Goal: Task Accomplishment & Management: Manage account settings

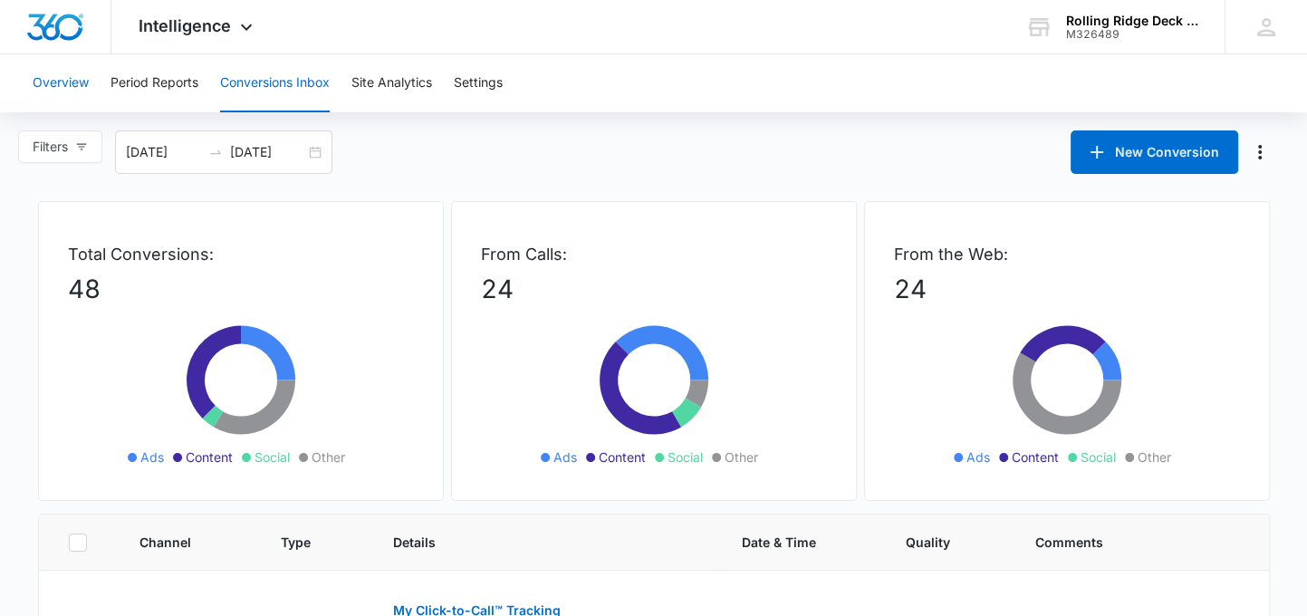
click at [68, 90] on button "Overview" at bounding box center [61, 83] width 56 height 58
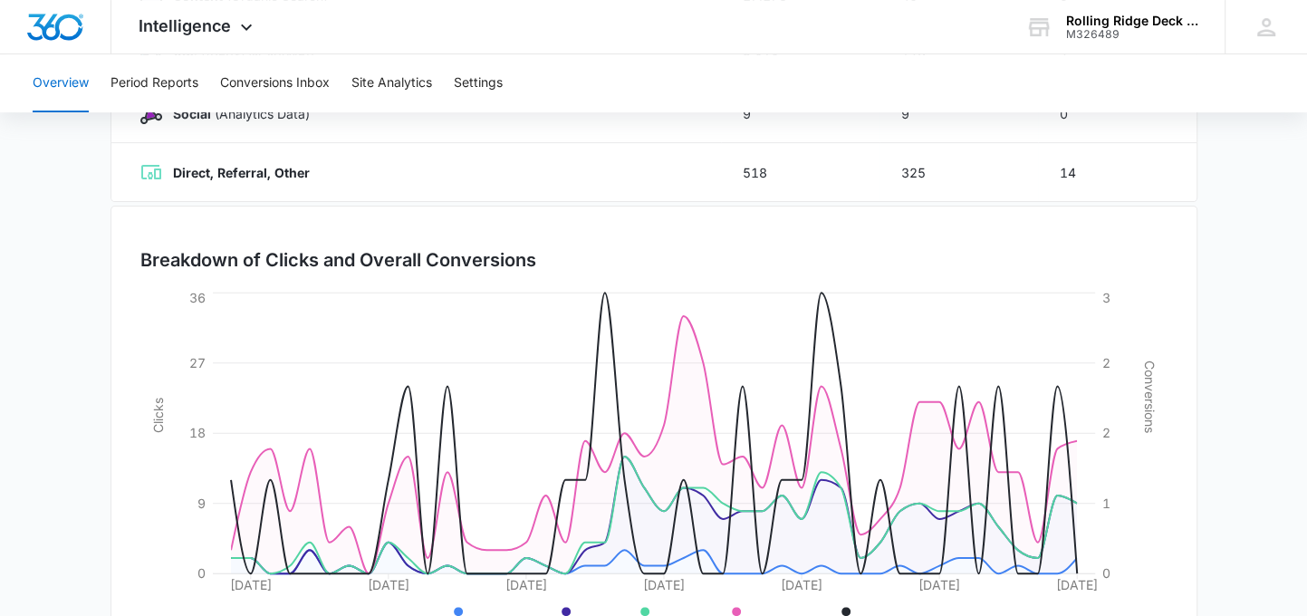
scroll to position [502, 0]
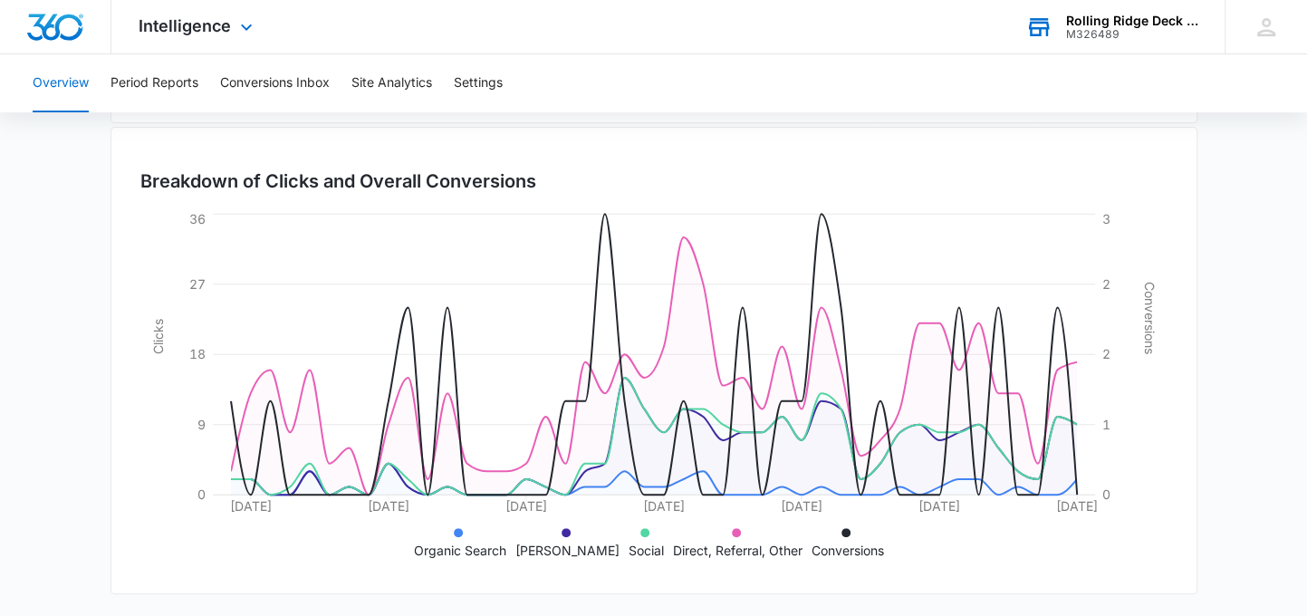
click at [1123, 29] on div "M326489" at bounding box center [1132, 34] width 132 height 13
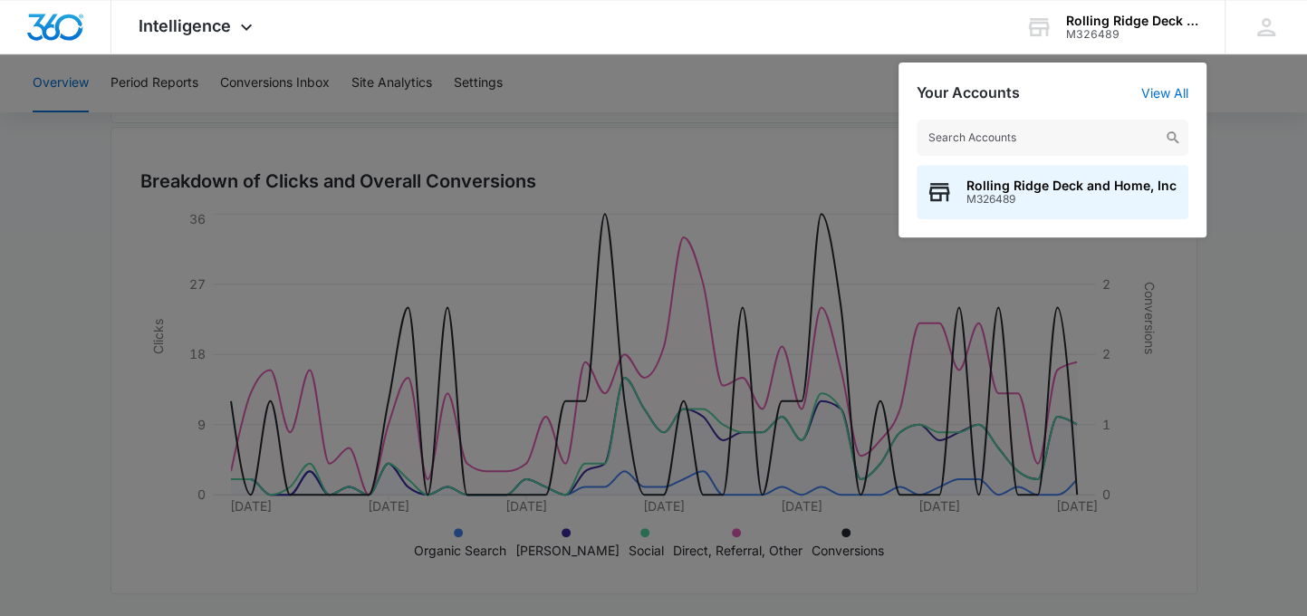
click at [785, 108] on div at bounding box center [653, 308] width 1307 height 616
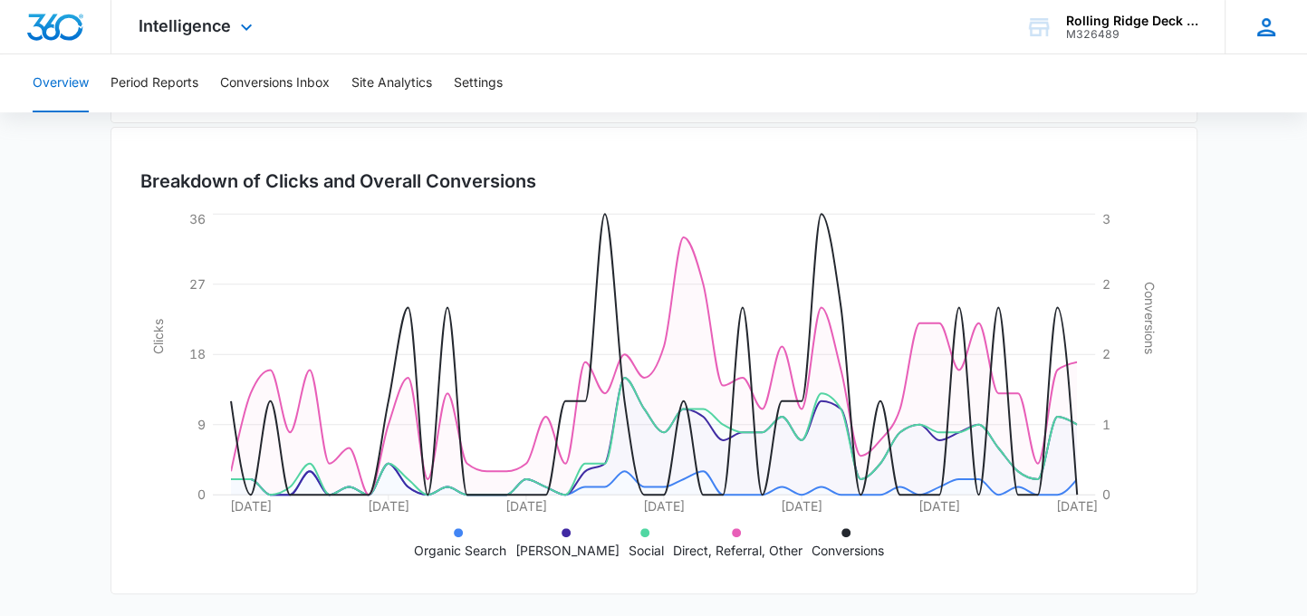
click at [1257, 28] on icon at bounding box center [1266, 27] width 27 height 27
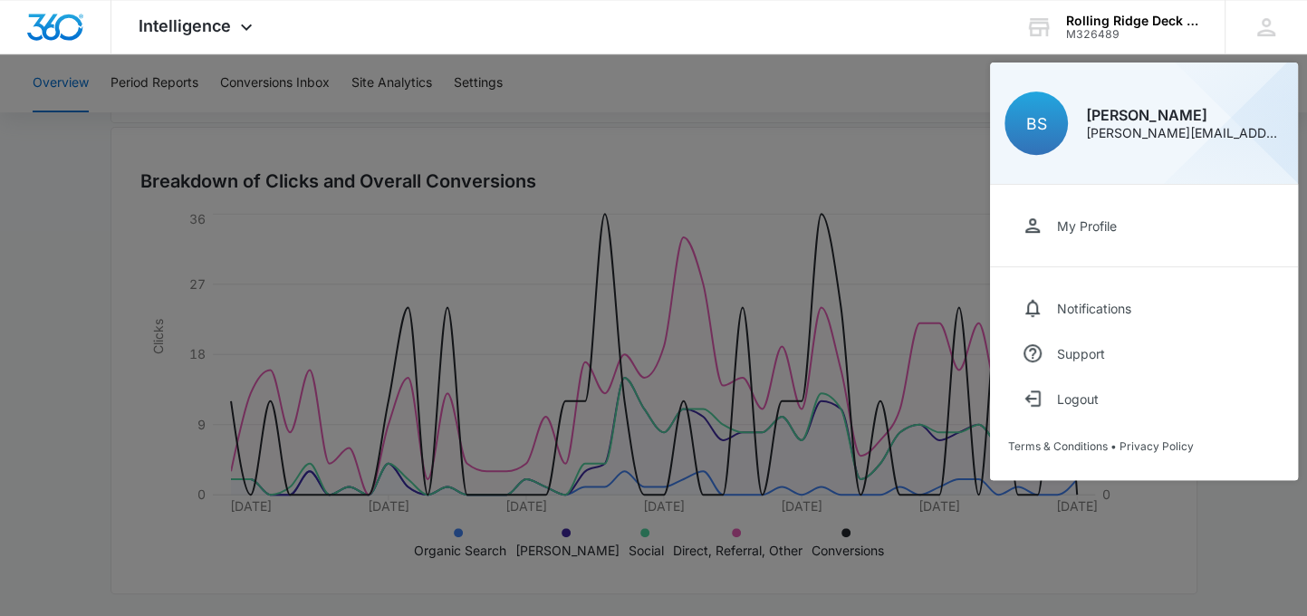
click at [804, 149] on div at bounding box center [653, 308] width 1307 height 616
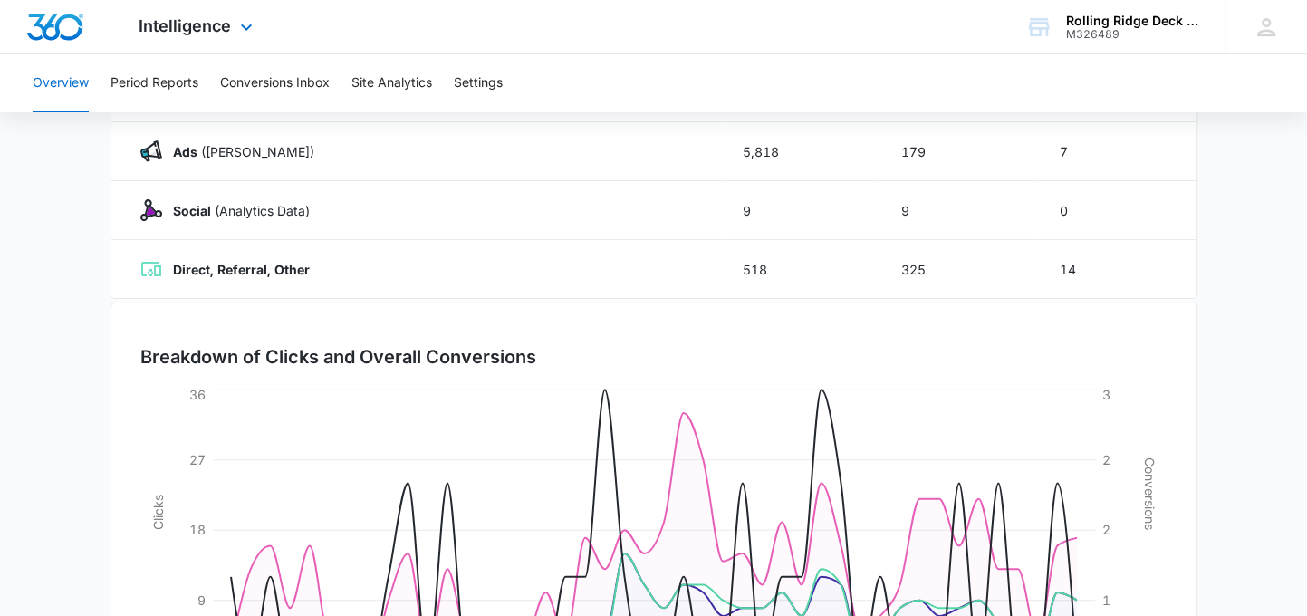
scroll to position [321, 0]
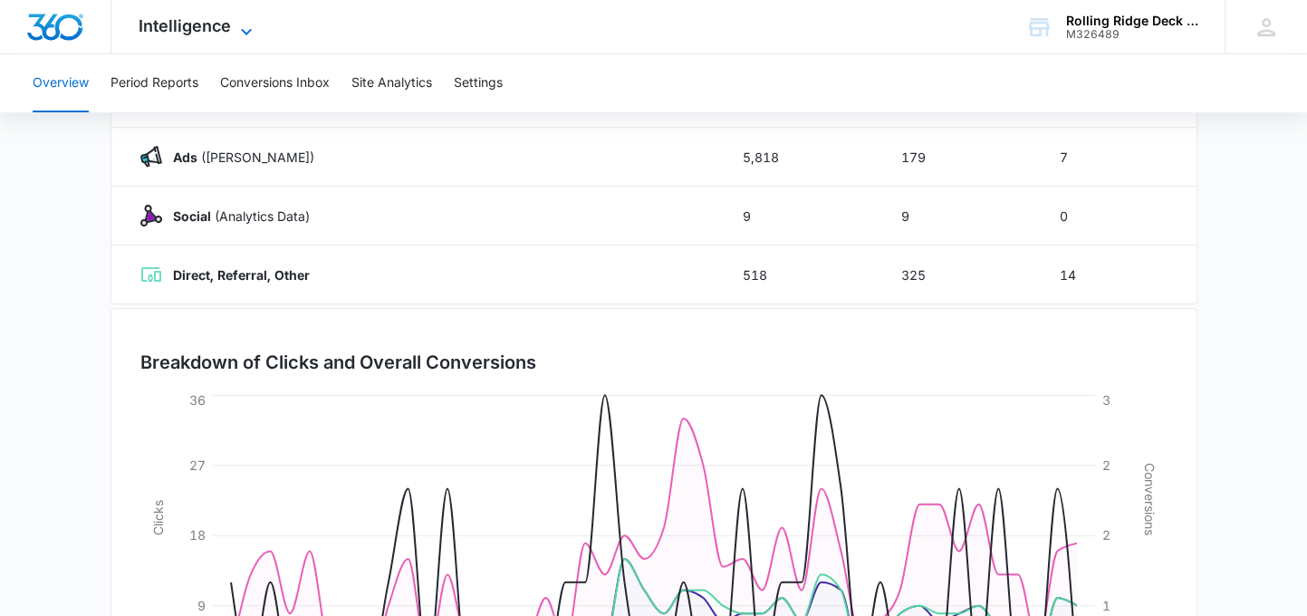
click at [242, 30] on icon at bounding box center [246, 31] width 11 height 6
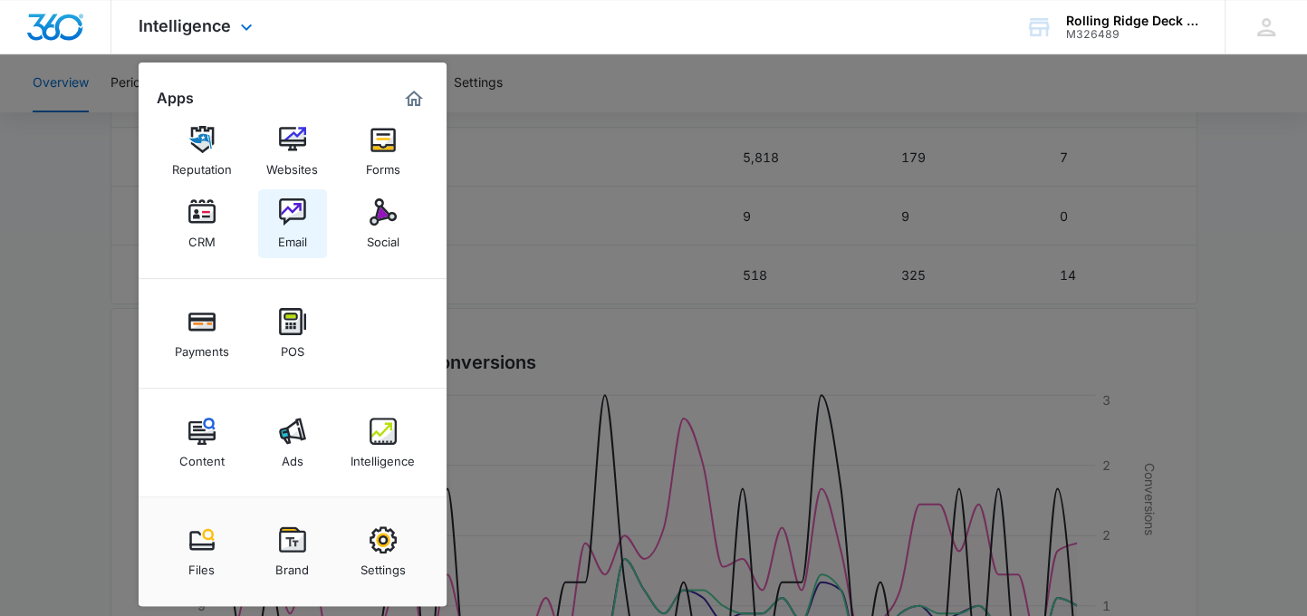
scroll to position [411, 0]
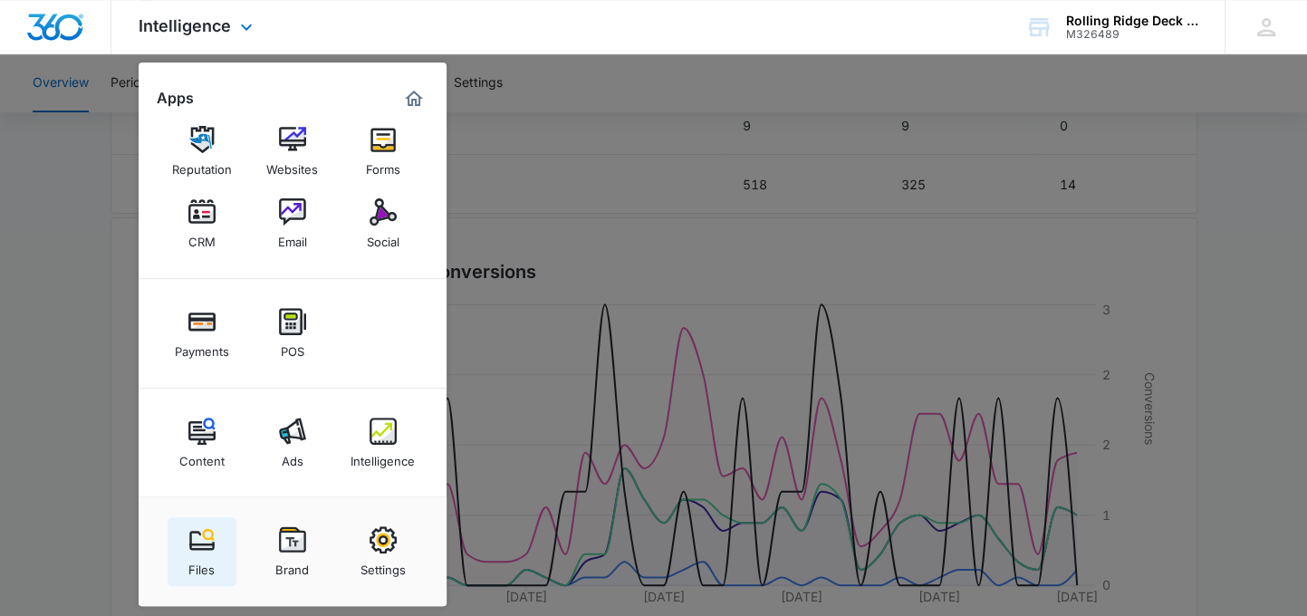
click at [207, 546] on img at bounding box center [201, 539] width 27 height 27
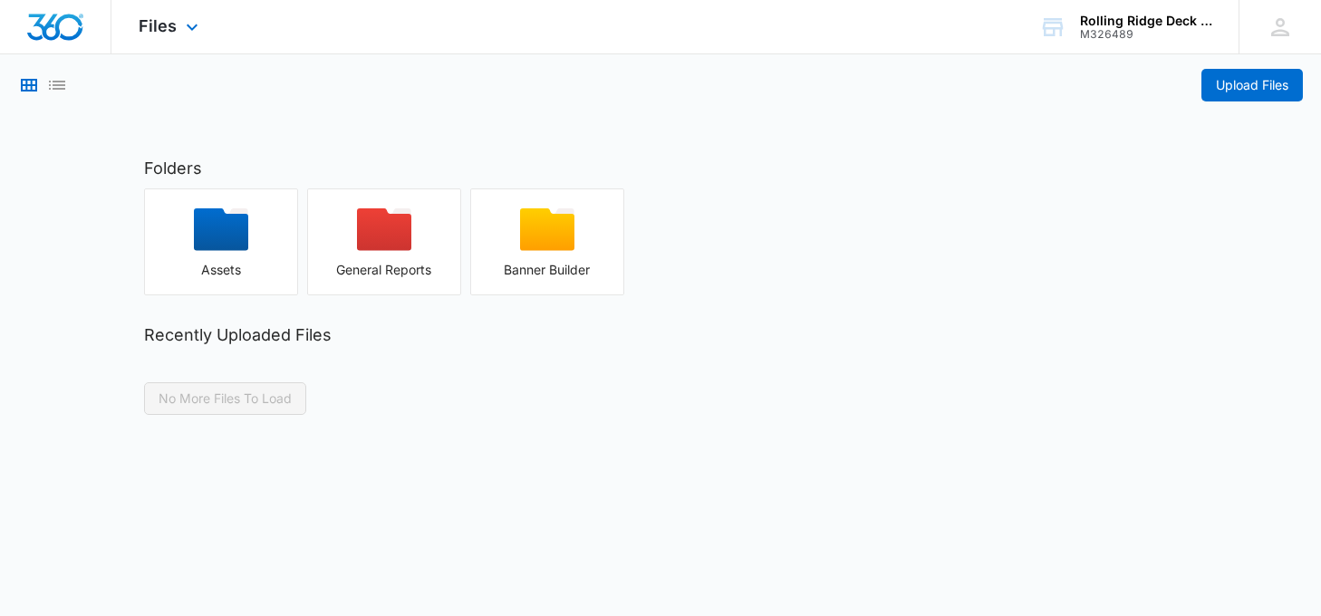
click at [40, 24] on img "Dashboard" at bounding box center [55, 27] width 58 height 27
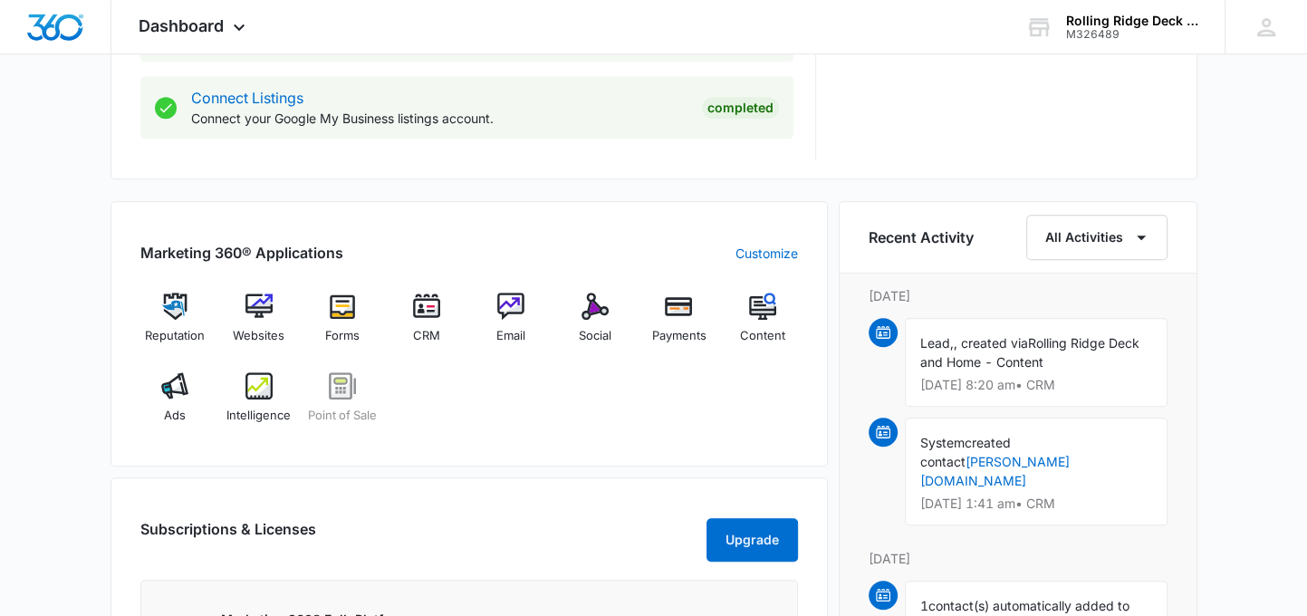
scroll to position [906, 0]
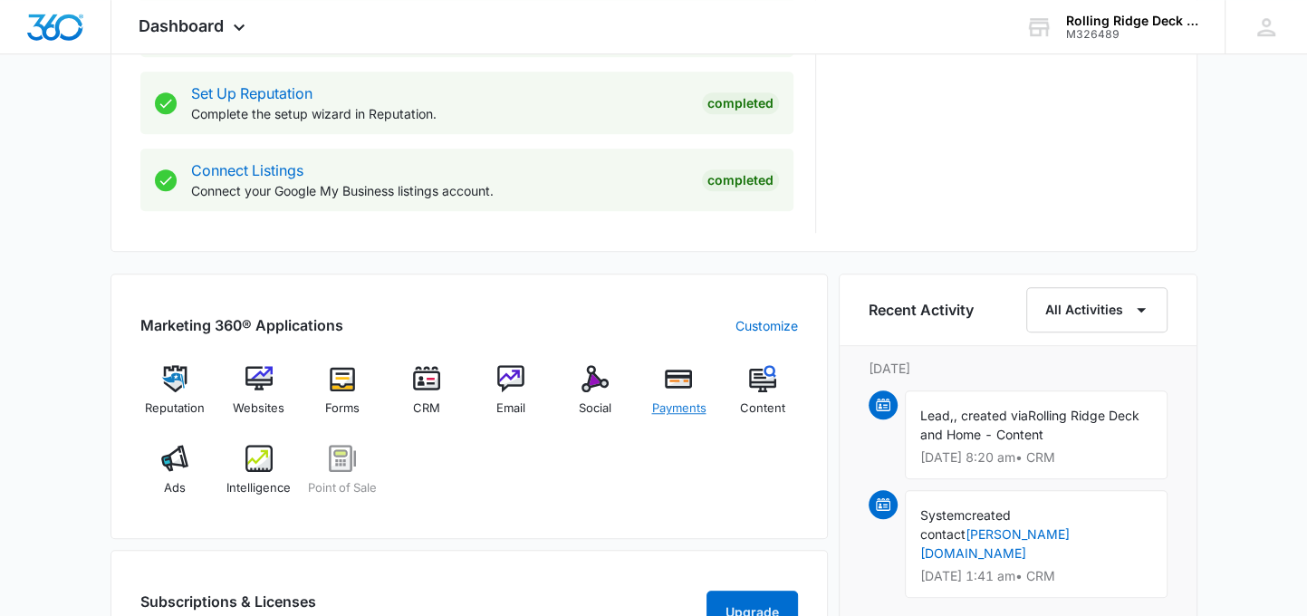
click at [672, 373] on img at bounding box center [678, 378] width 27 height 27
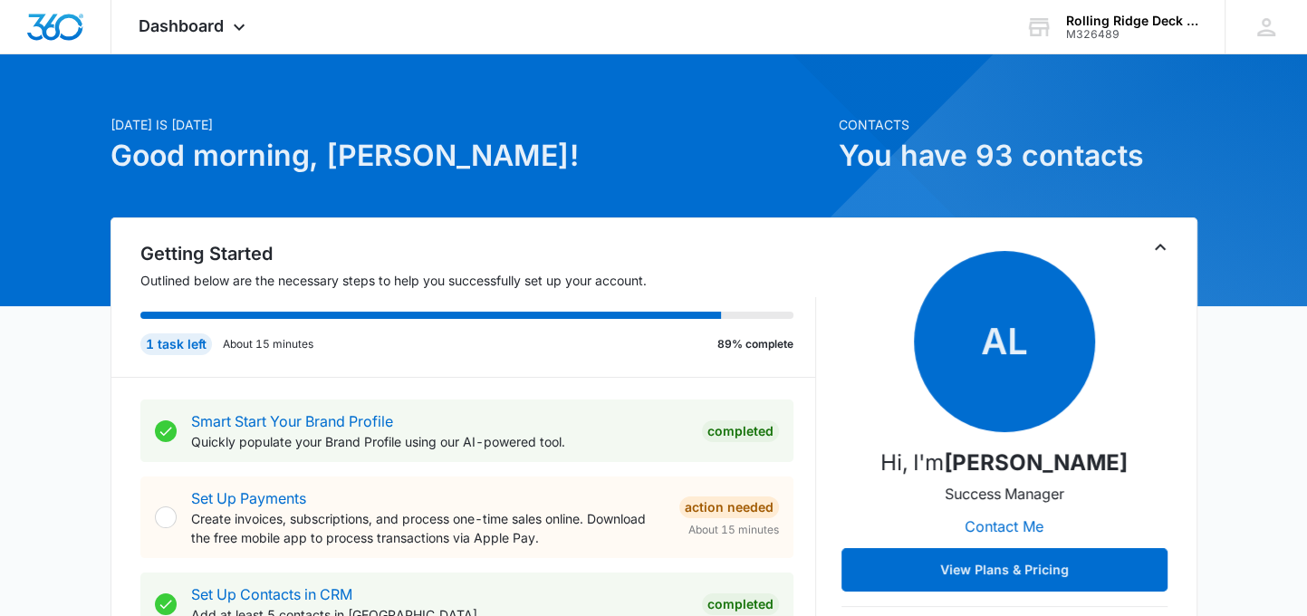
scroll to position [0, 0]
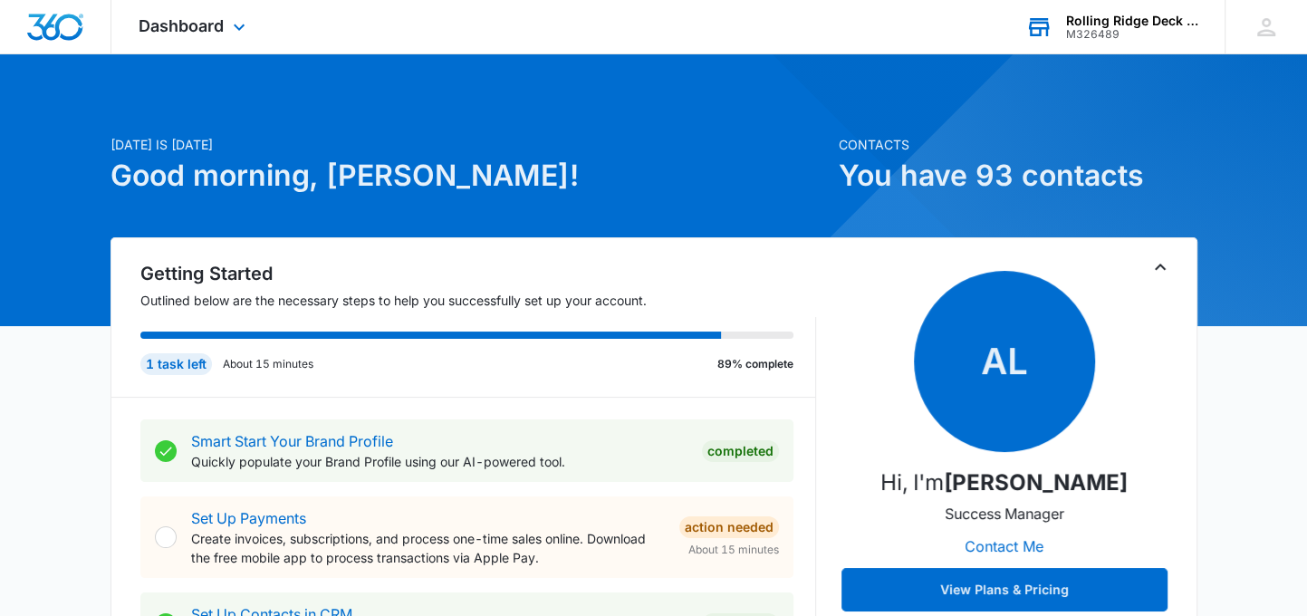
click at [1089, 17] on div "Rolling Ridge Deck and Home, Inc" at bounding box center [1132, 21] width 132 height 14
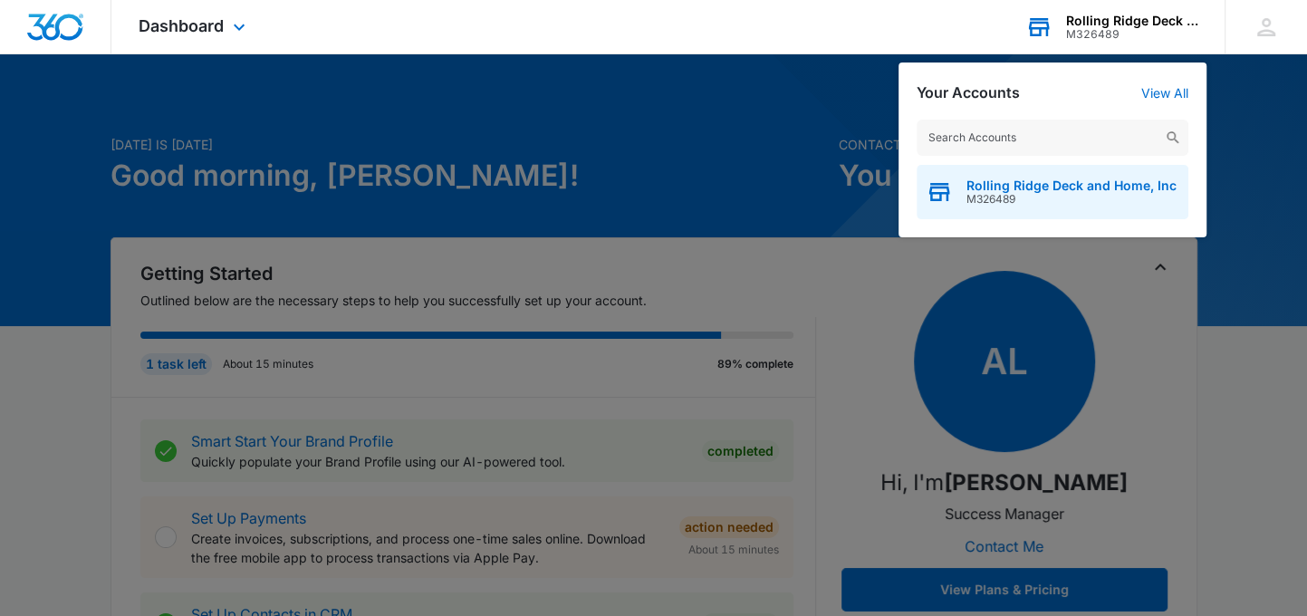
click at [1026, 196] on span "M326489" at bounding box center [1072, 199] width 210 height 13
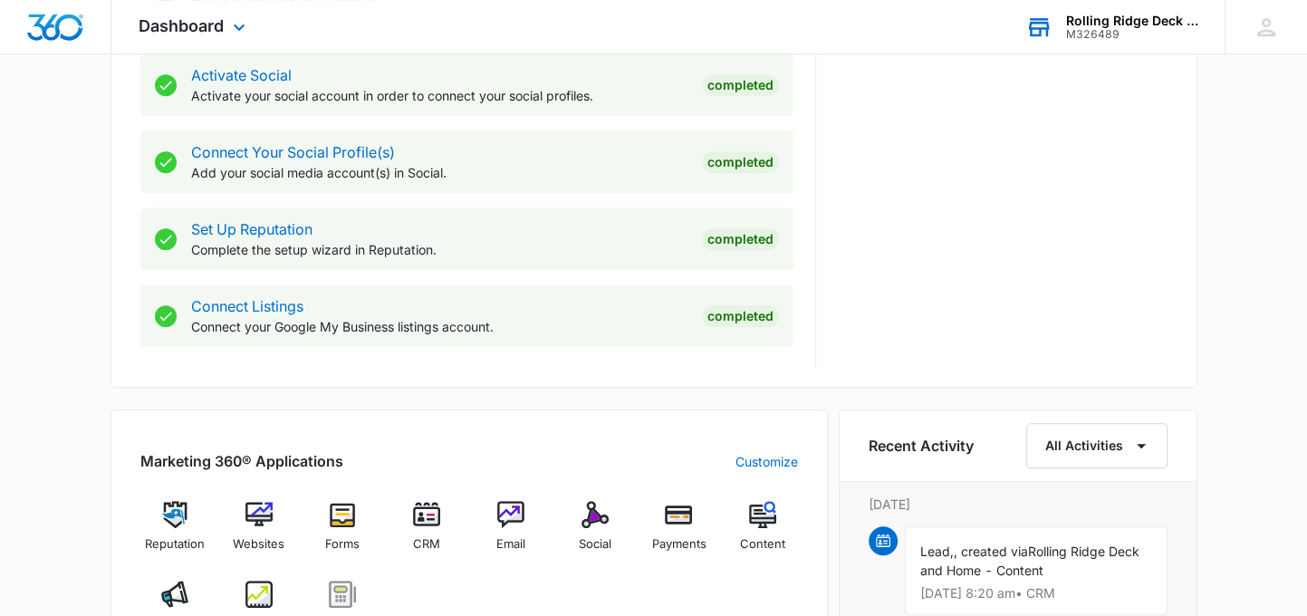
scroll to position [723, 0]
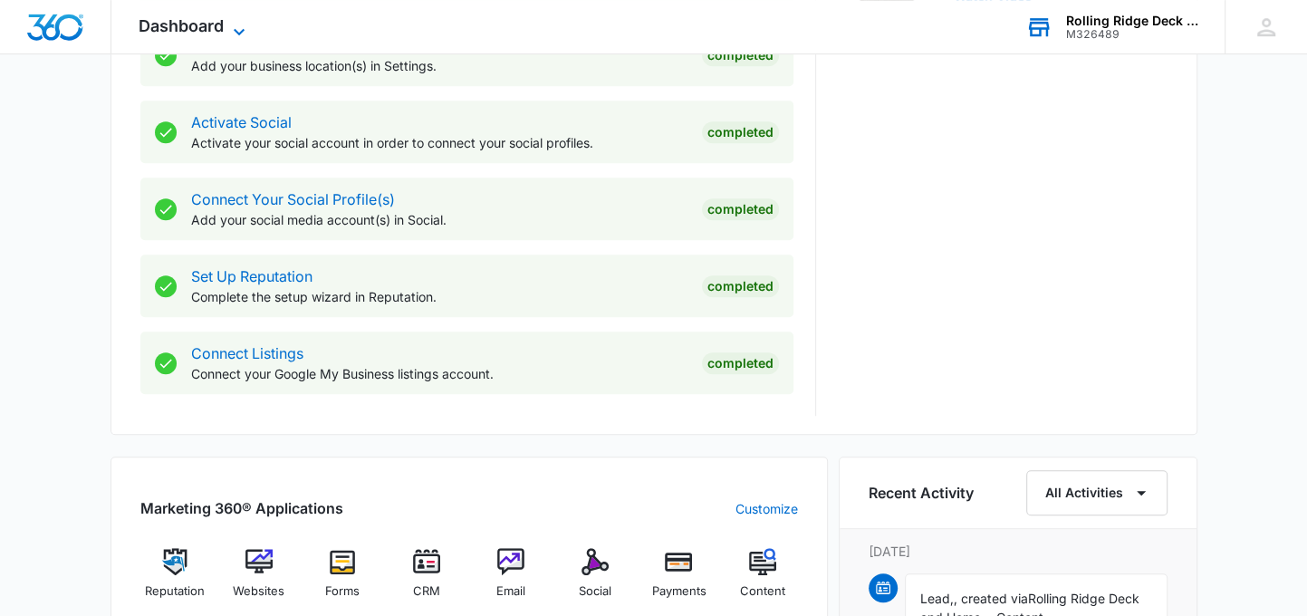
click at [243, 30] on icon at bounding box center [239, 31] width 11 height 6
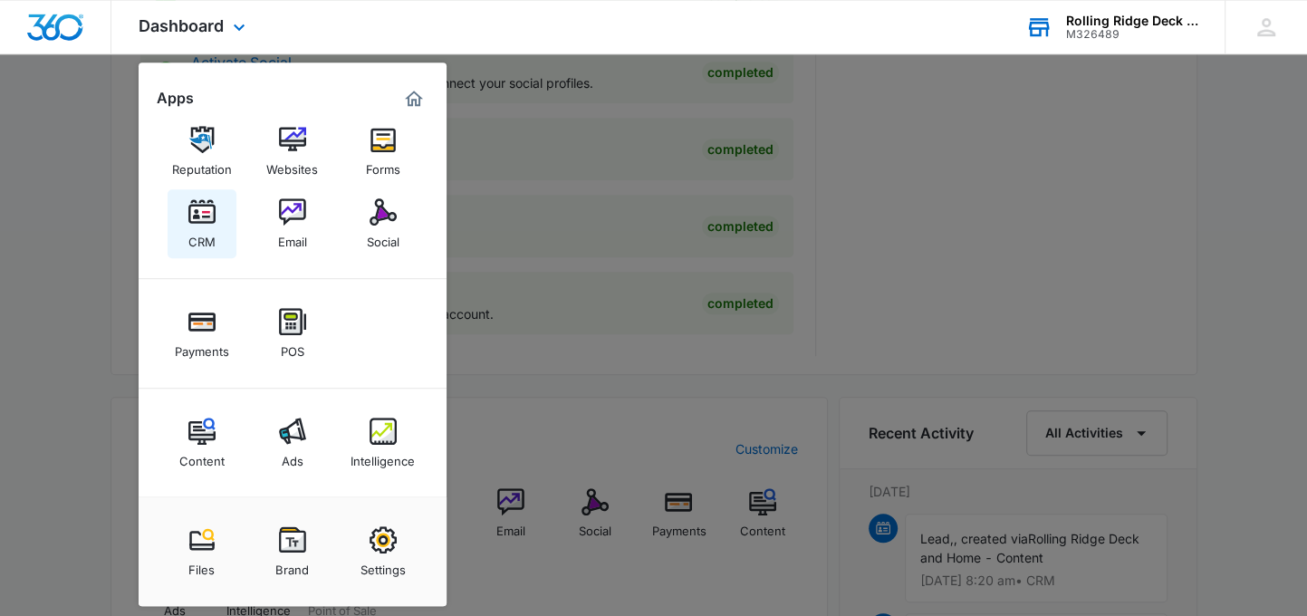
scroll to position [814, 0]
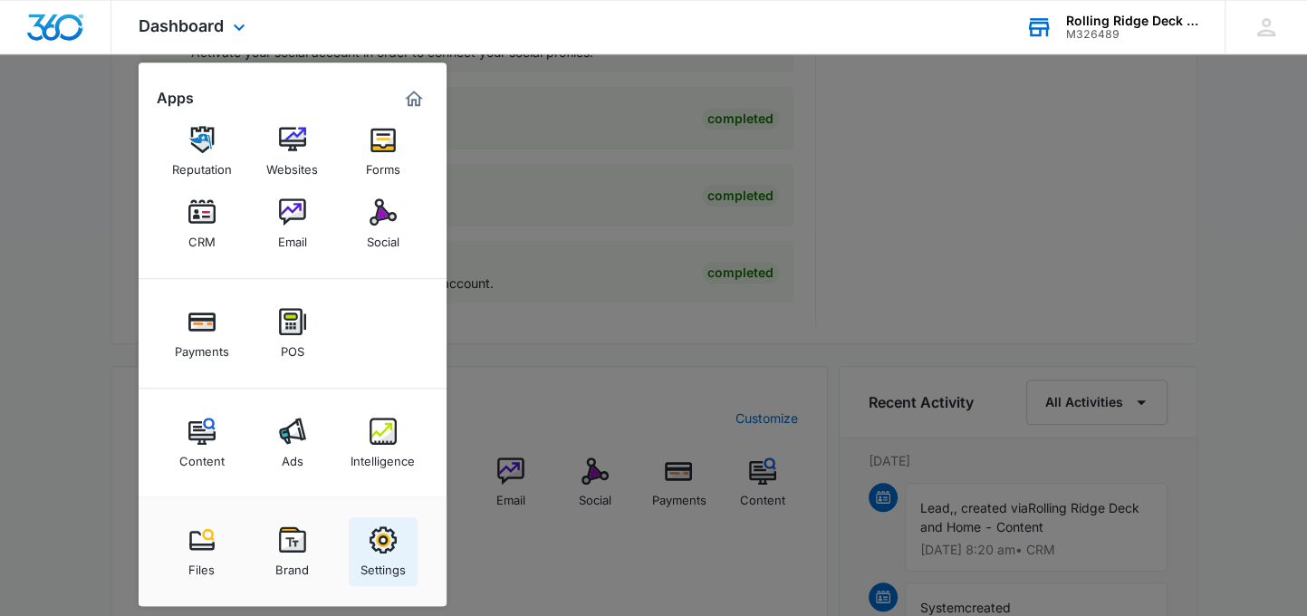
click at [384, 545] on img at bounding box center [383, 539] width 27 height 27
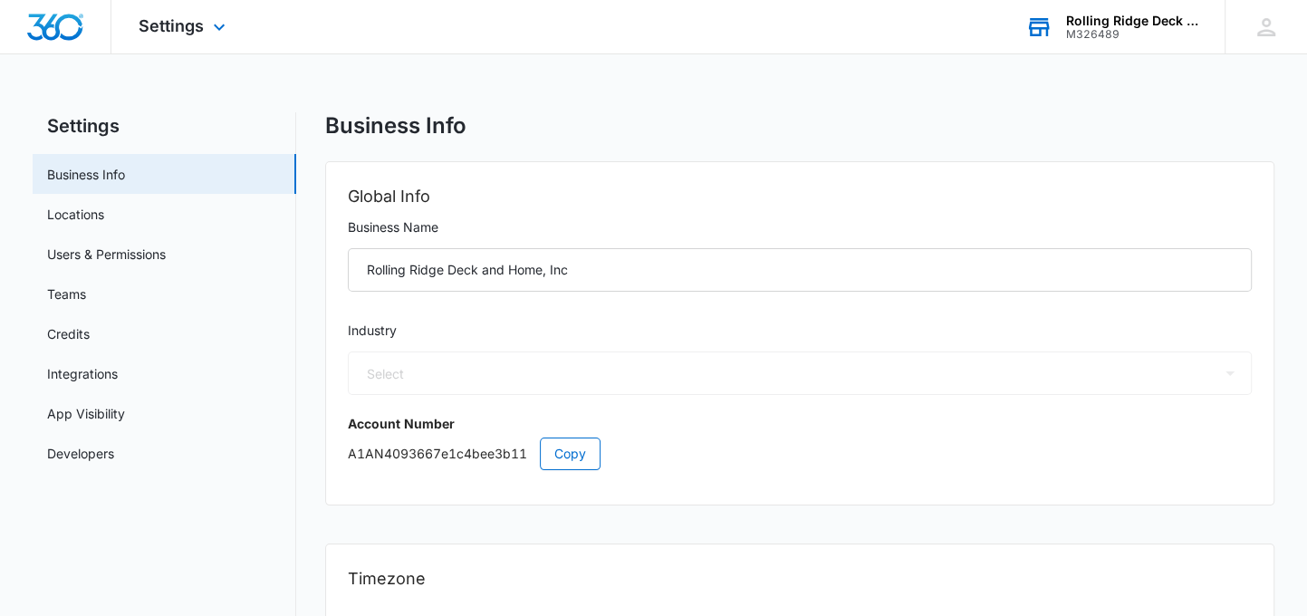
select select "4"
select select "US"
select select "America/[GEOGRAPHIC_DATA]"
click at [221, 28] on icon at bounding box center [219, 32] width 22 height 22
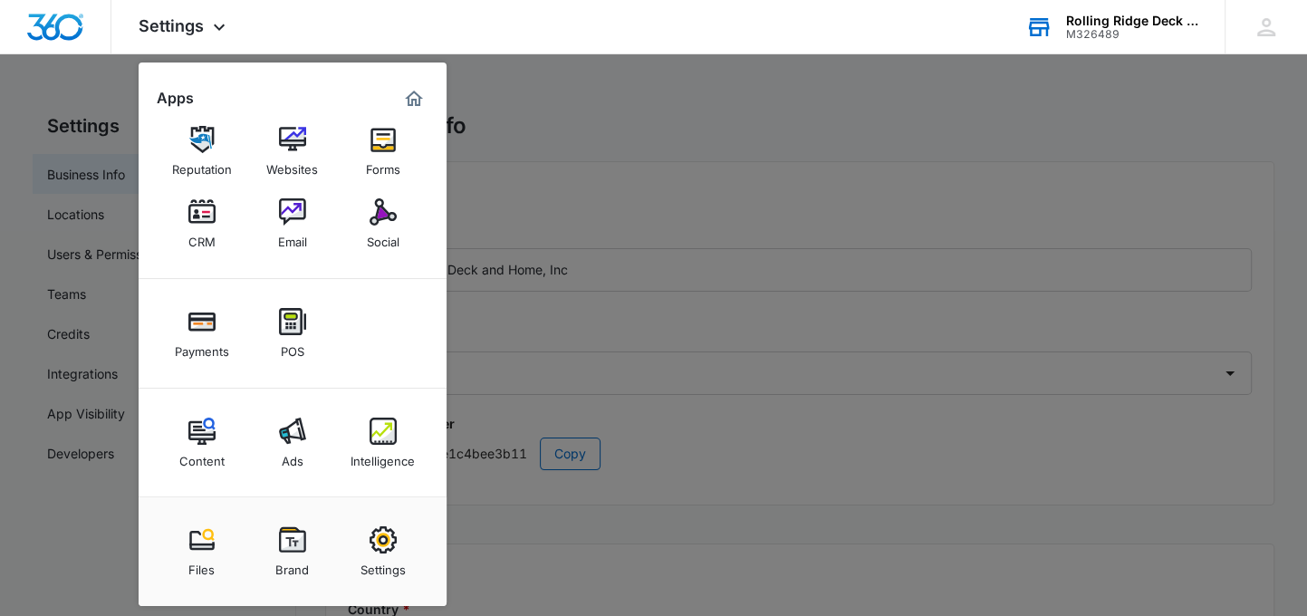
click at [64, 76] on div at bounding box center [653, 308] width 1307 height 616
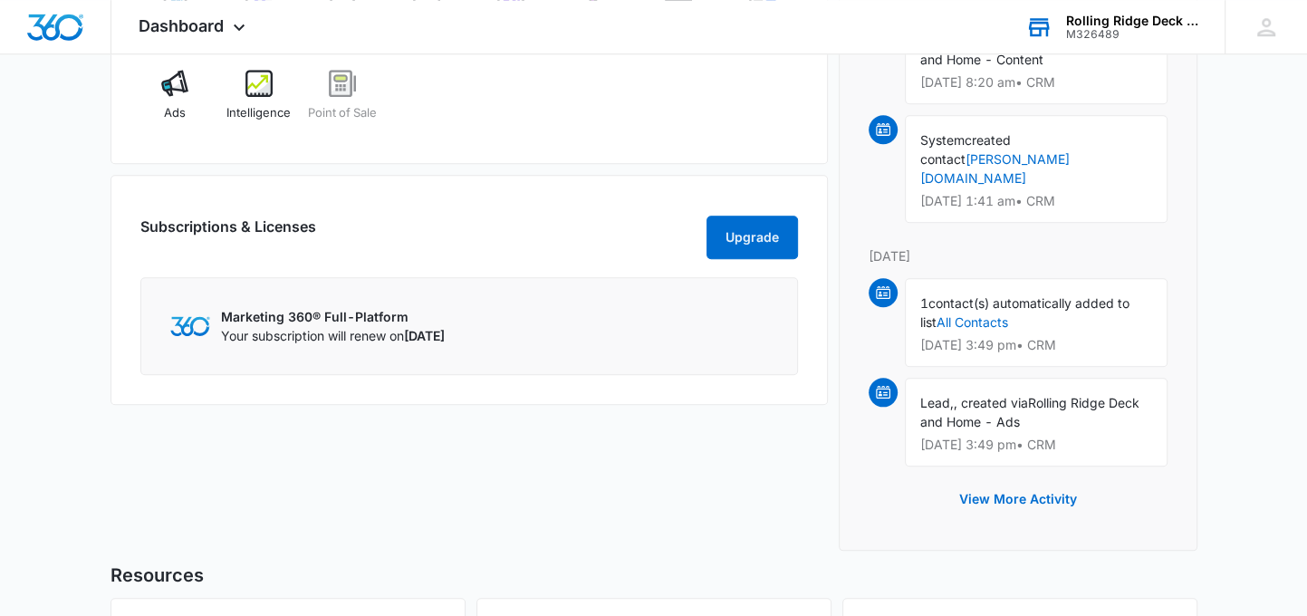
scroll to position [1085, 0]
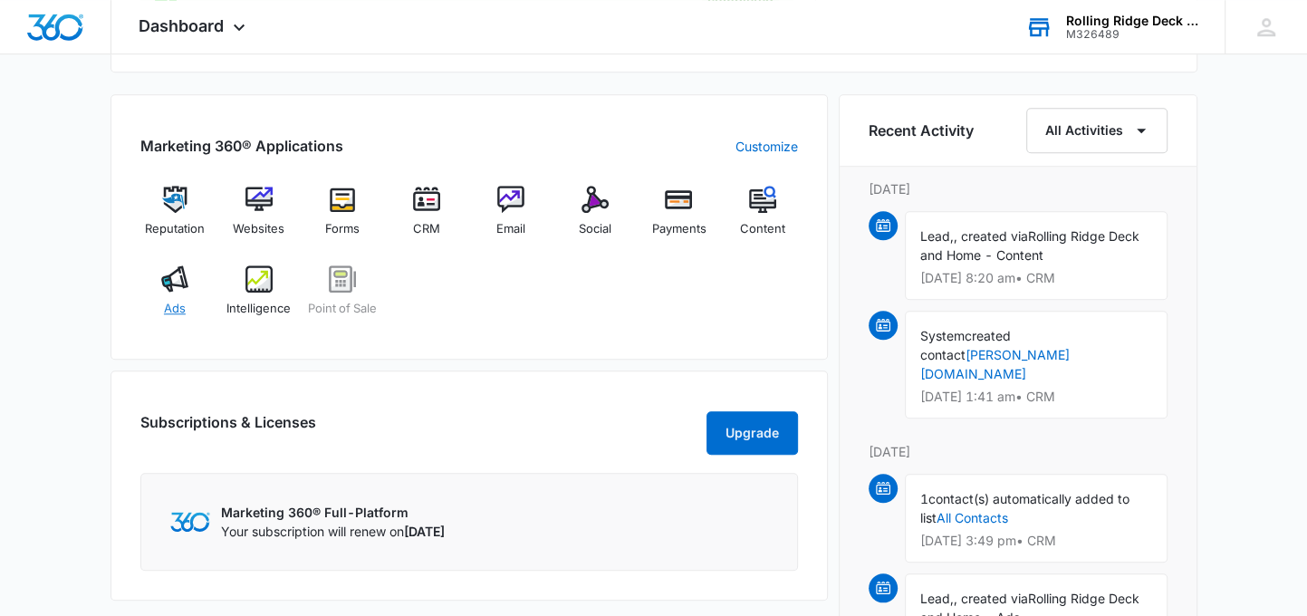
click at [169, 288] on img at bounding box center [174, 278] width 27 height 27
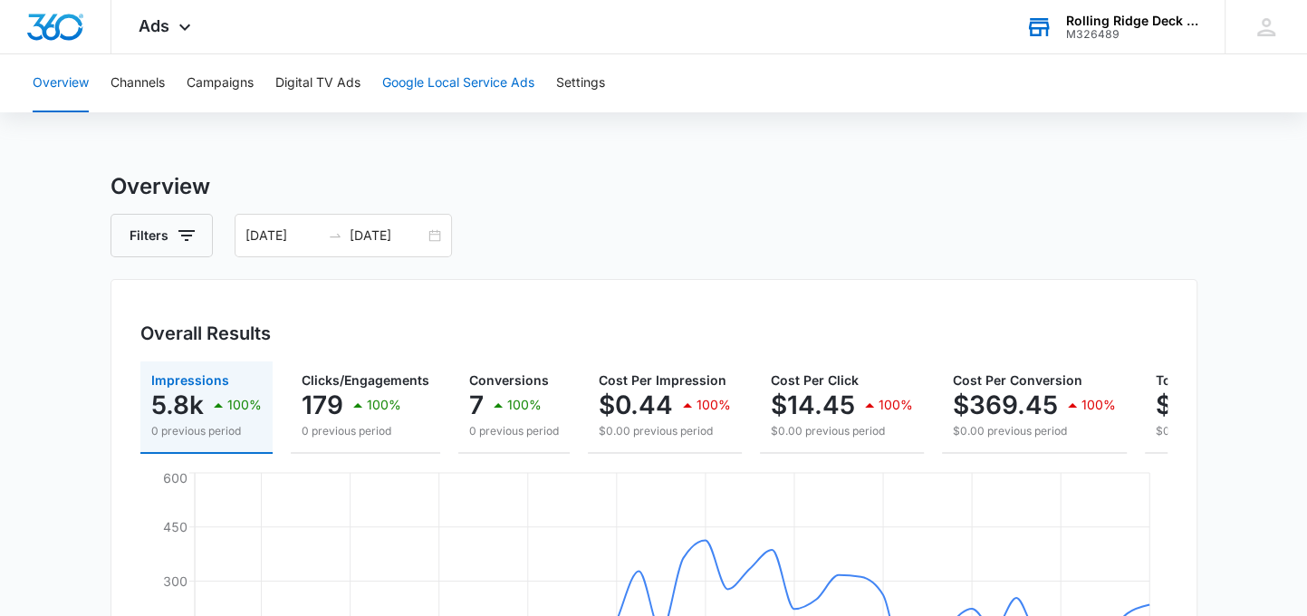
click at [424, 85] on button "Google Local Service Ads" at bounding box center [458, 83] width 152 height 58
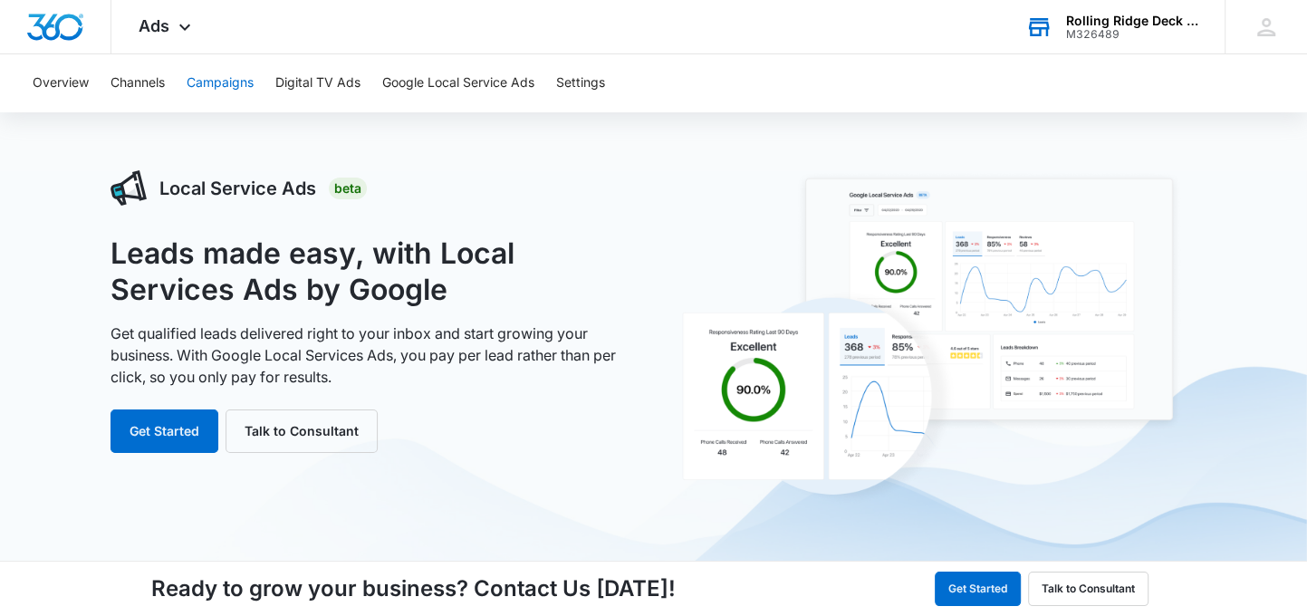
click at [230, 79] on button "Campaigns" at bounding box center [220, 83] width 67 height 58
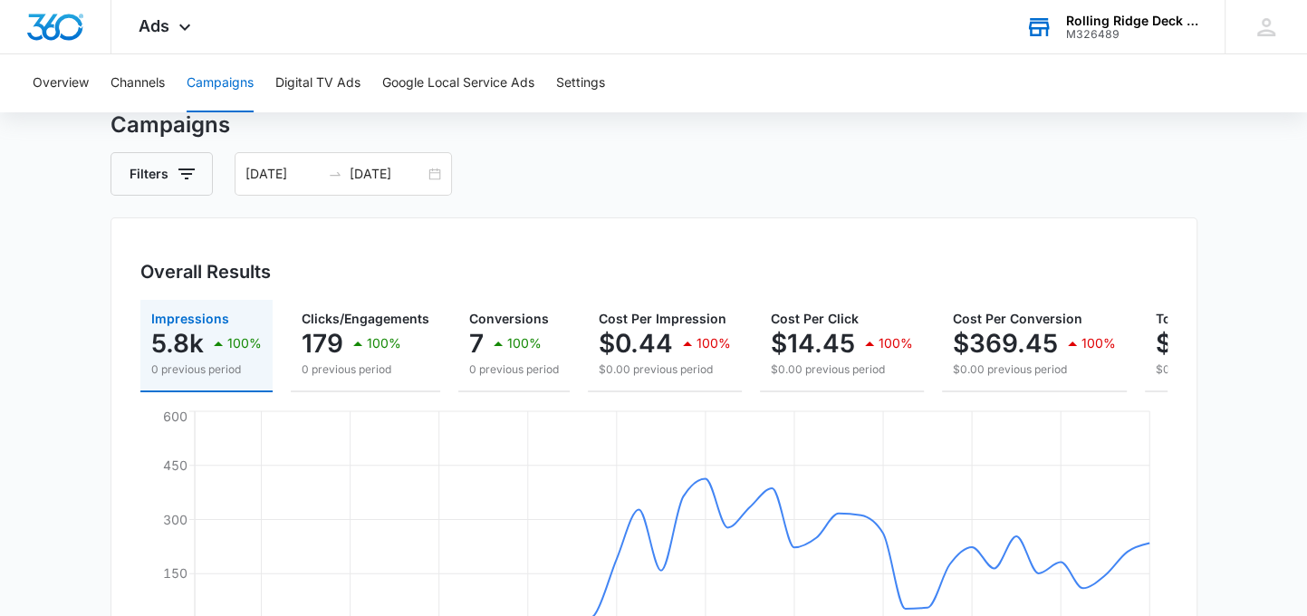
scroll to position [37, 0]
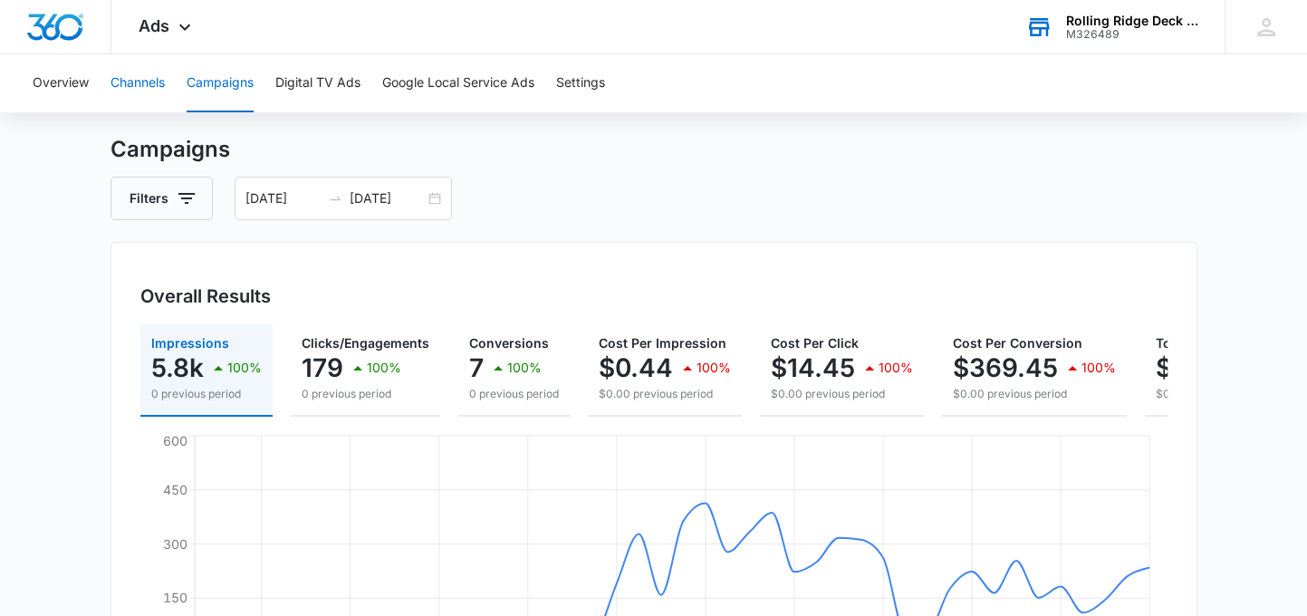
click at [132, 87] on button "Channels" at bounding box center [138, 83] width 54 height 58
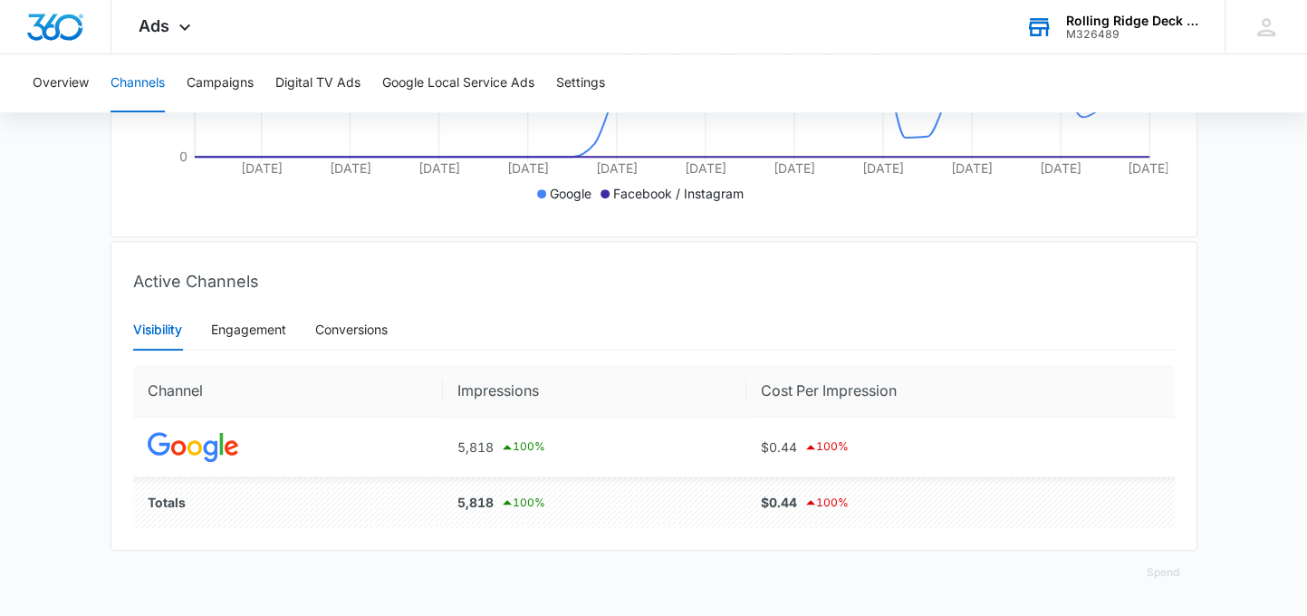
scroll to position [544, 0]
click at [196, 438] on img at bounding box center [193, 447] width 91 height 30
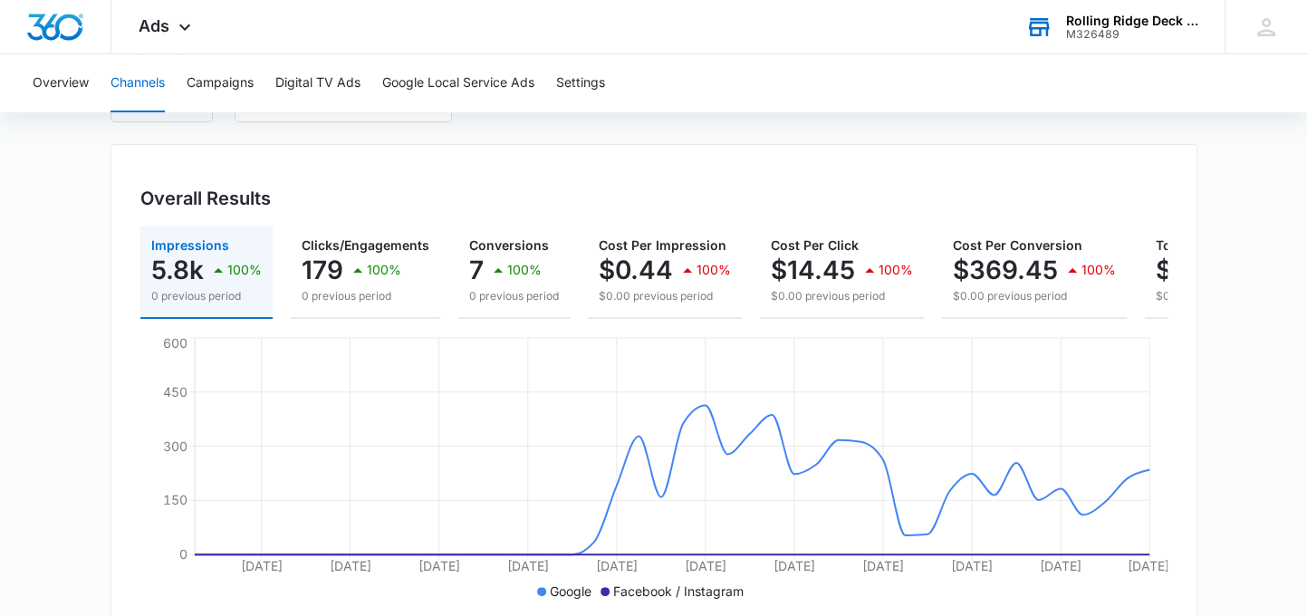
scroll to position [0, 0]
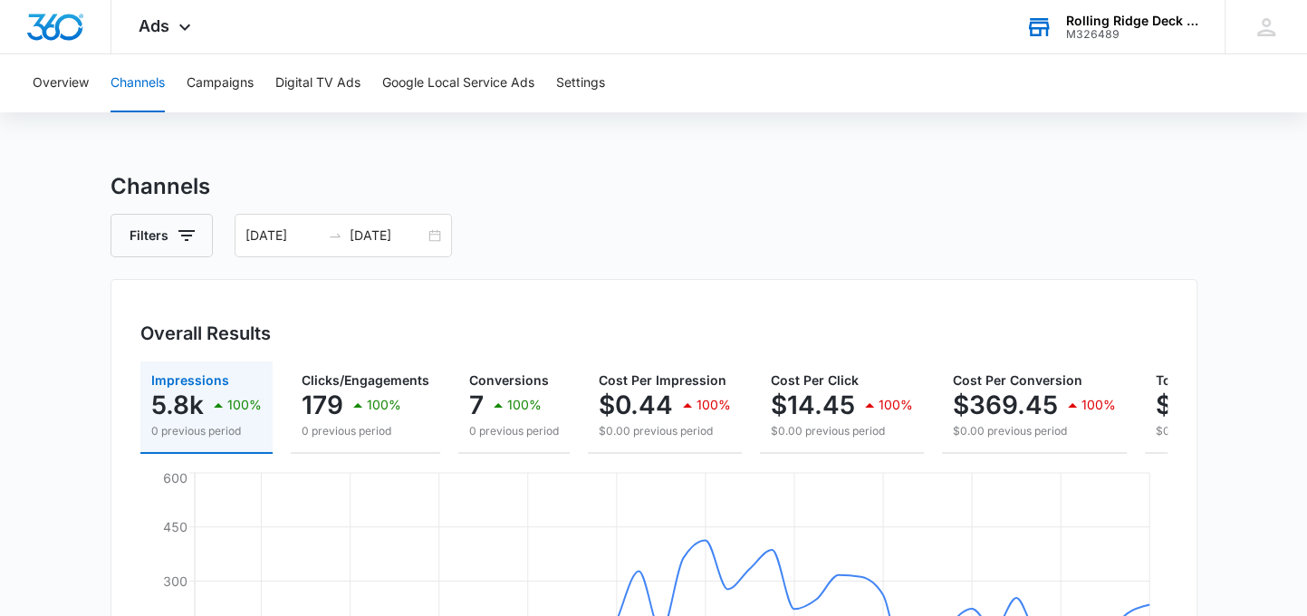
click at [49, 88] on button "Overview" at bounding box center [61, 83] width 56 height 58
click at [180, 28] on icon at bounding box center [185, 32] width 22 height 22
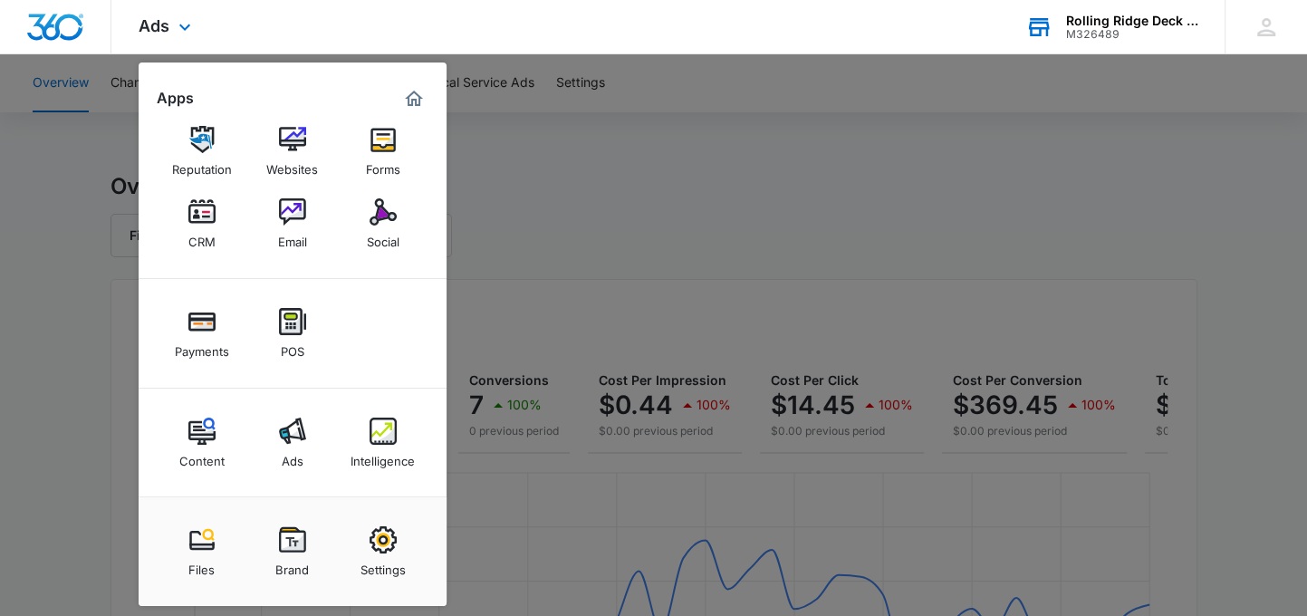
click at [53, 23] on img "Dashboard" at bounding box center [55, 27] width 58 height 27
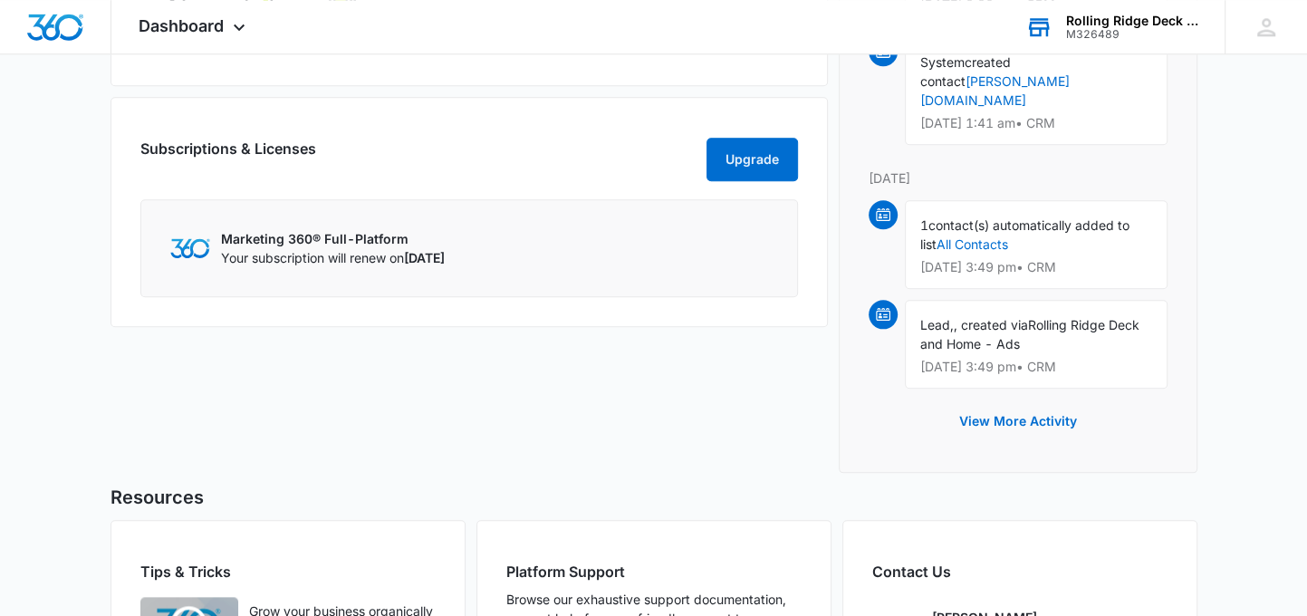
scroll to position [1538, 0]
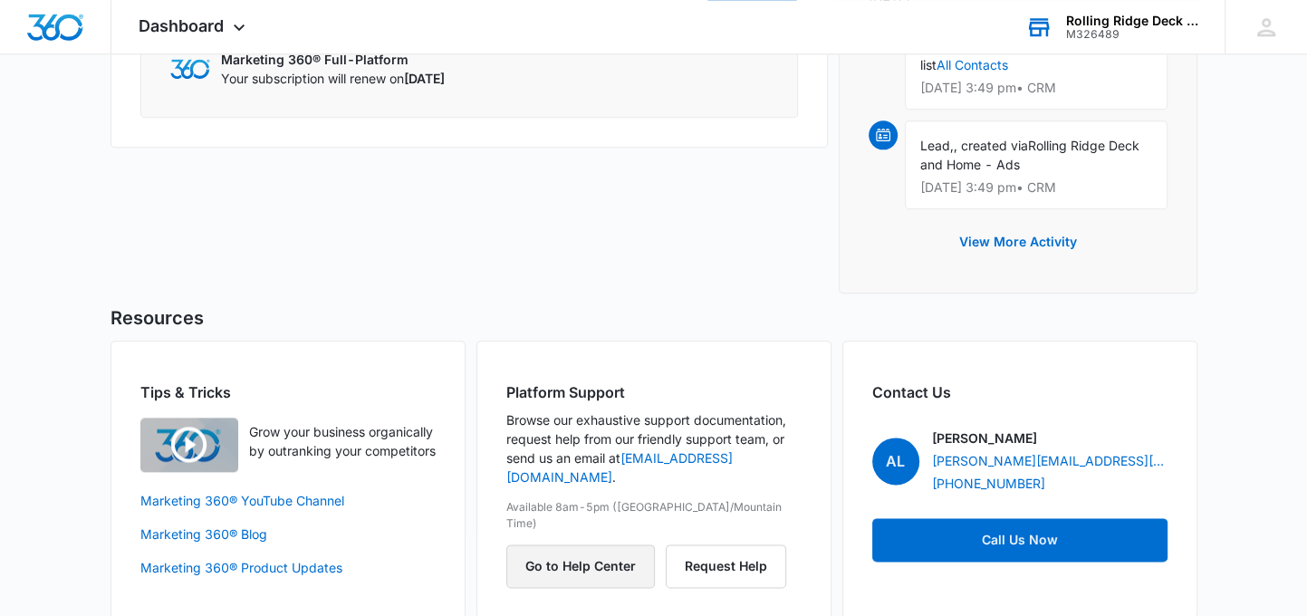
click at [592, 544] on button "Go to Help Center" at bounding box center [580, 565] width 149 height 43
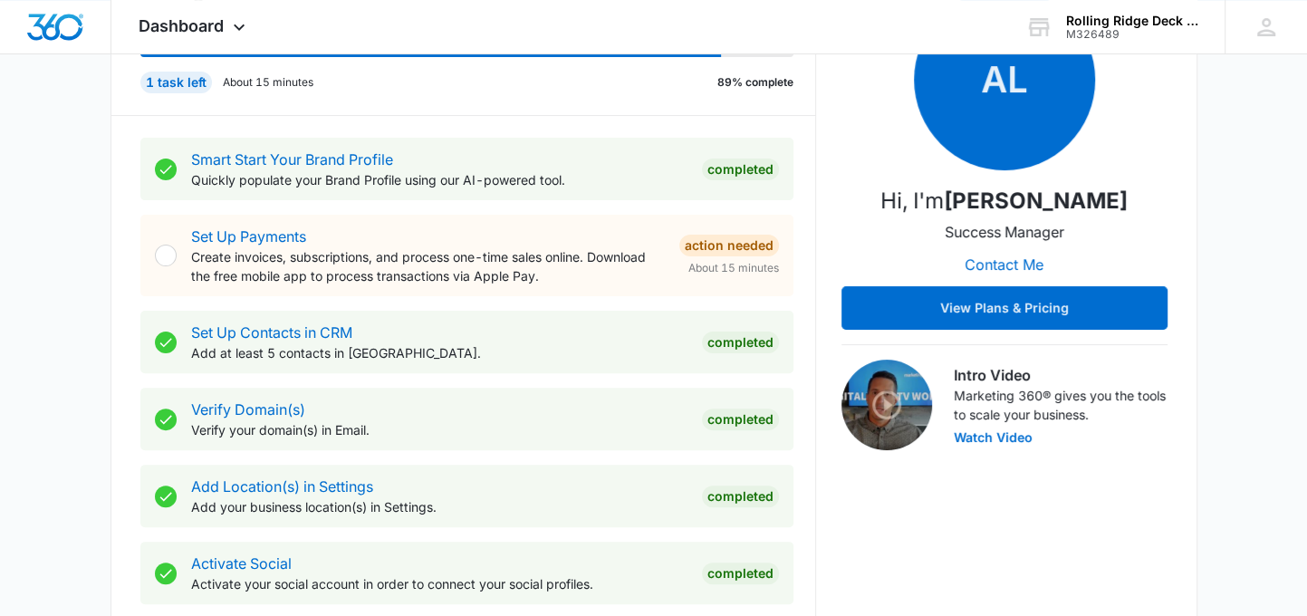
scroll to position [0, 0]
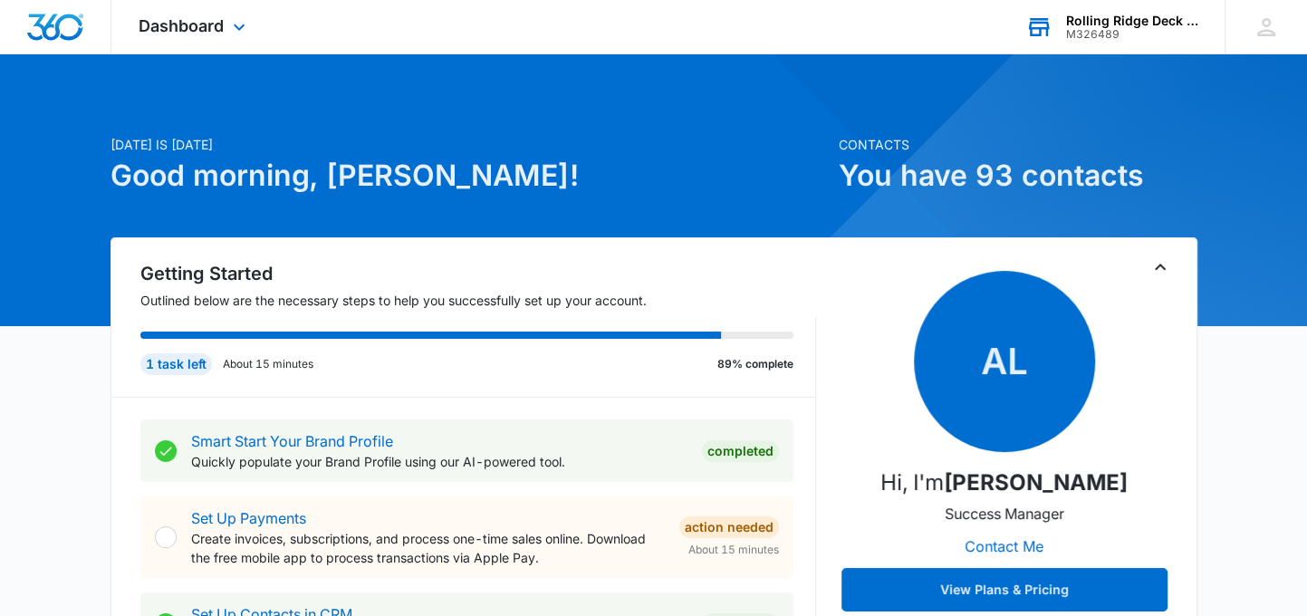
click at [1088, 30] on div "M326489" at bounding box center [1132, 34] width 132 height 13
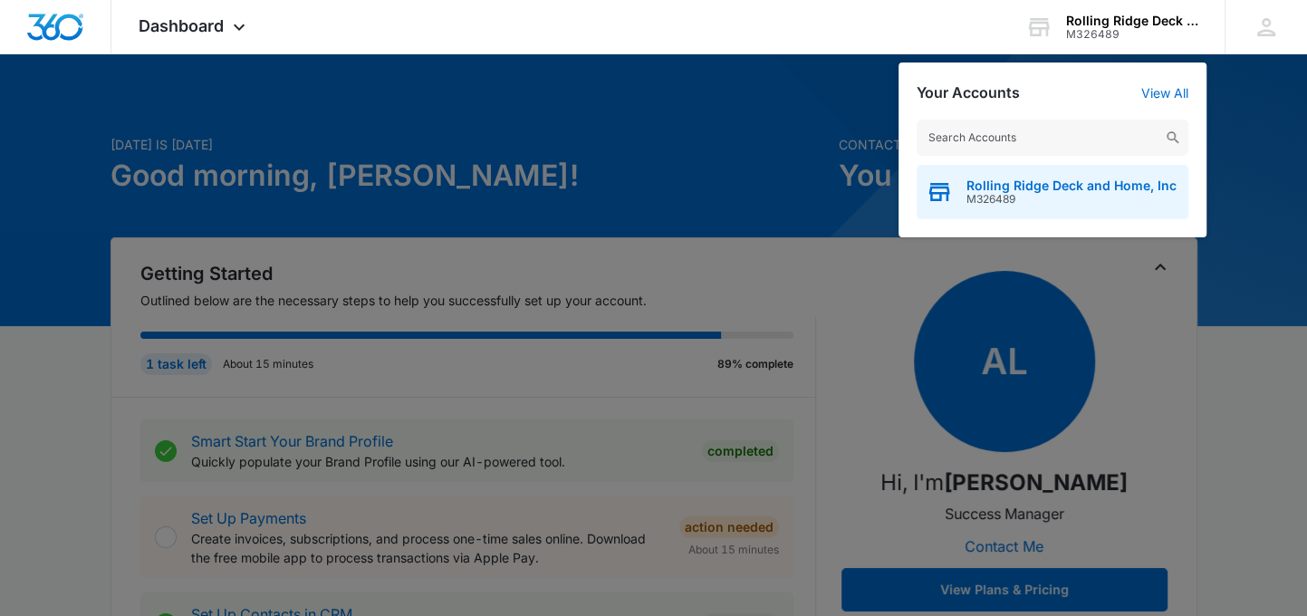
click at [1012, 188] on span "Rolling Ridge Deck and Home, Inc" at bounding box center [1072, 185] width 210 height 14
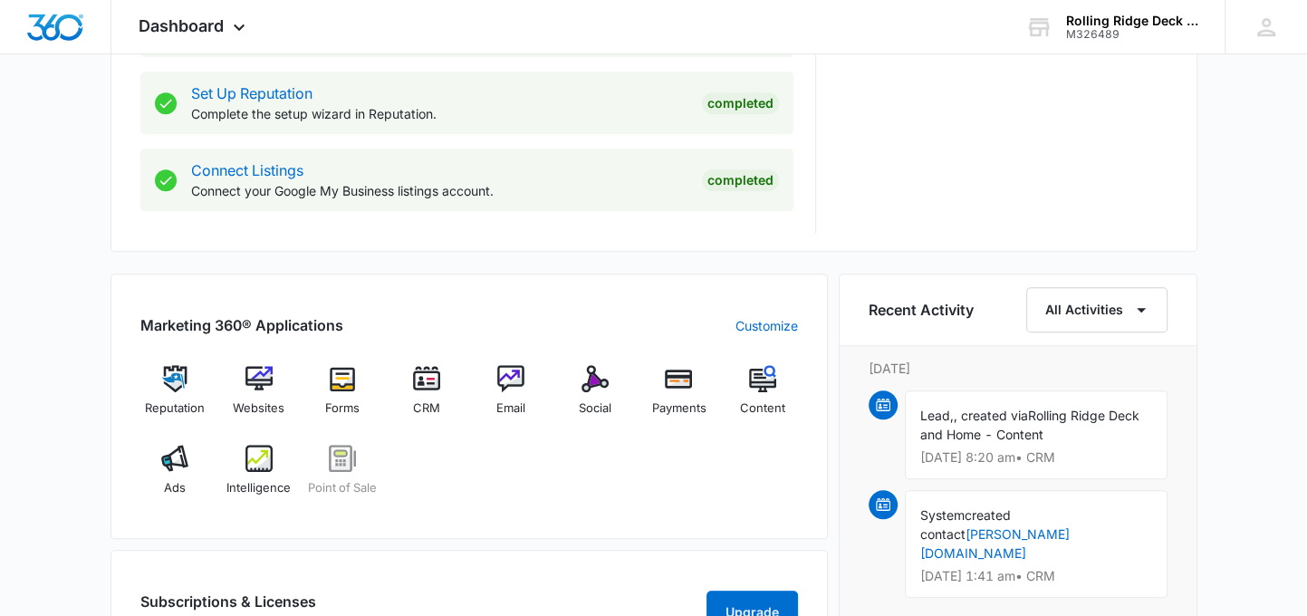
scroll to position [997, 0]
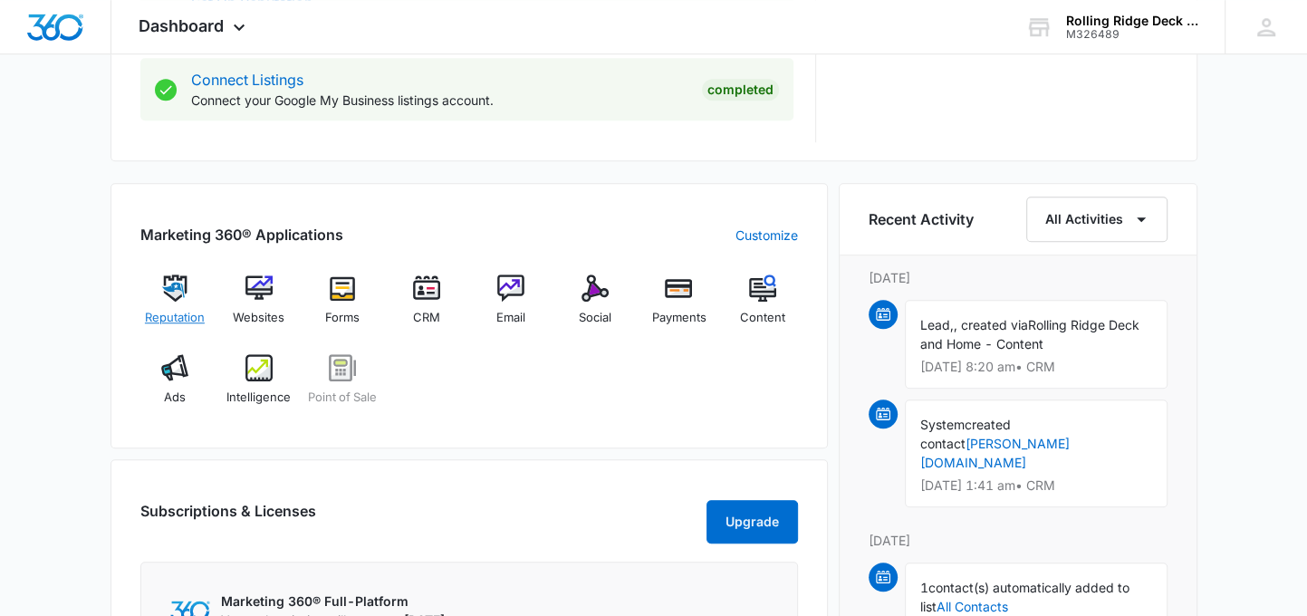
click at [173, 293] on img at bounding box center [174, 288] width 27 height 27
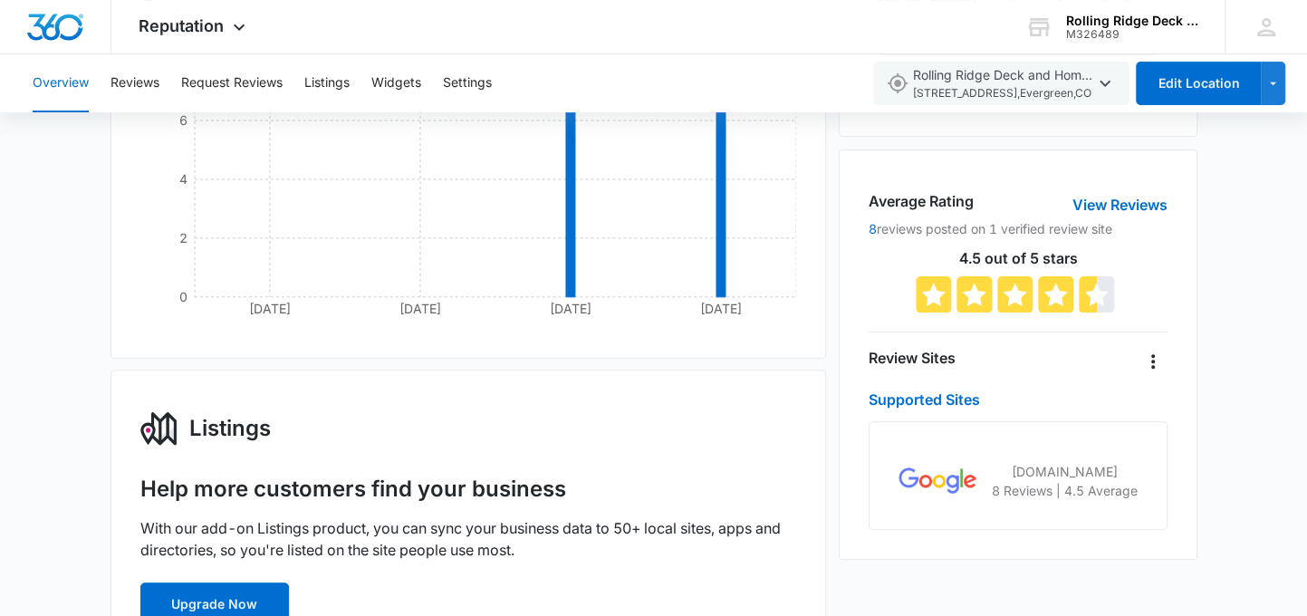
scroll to position [362, 0]
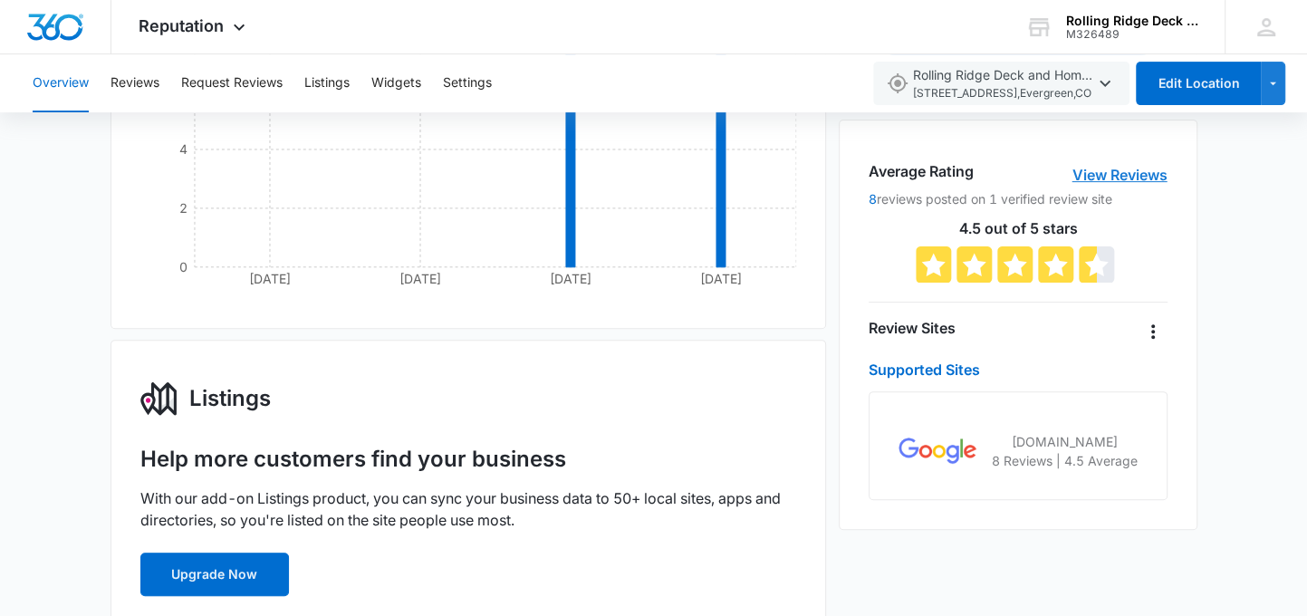
click at [1093, 174] on link "View Reviews" at bounding box center [1120, 175] width 95 height 22
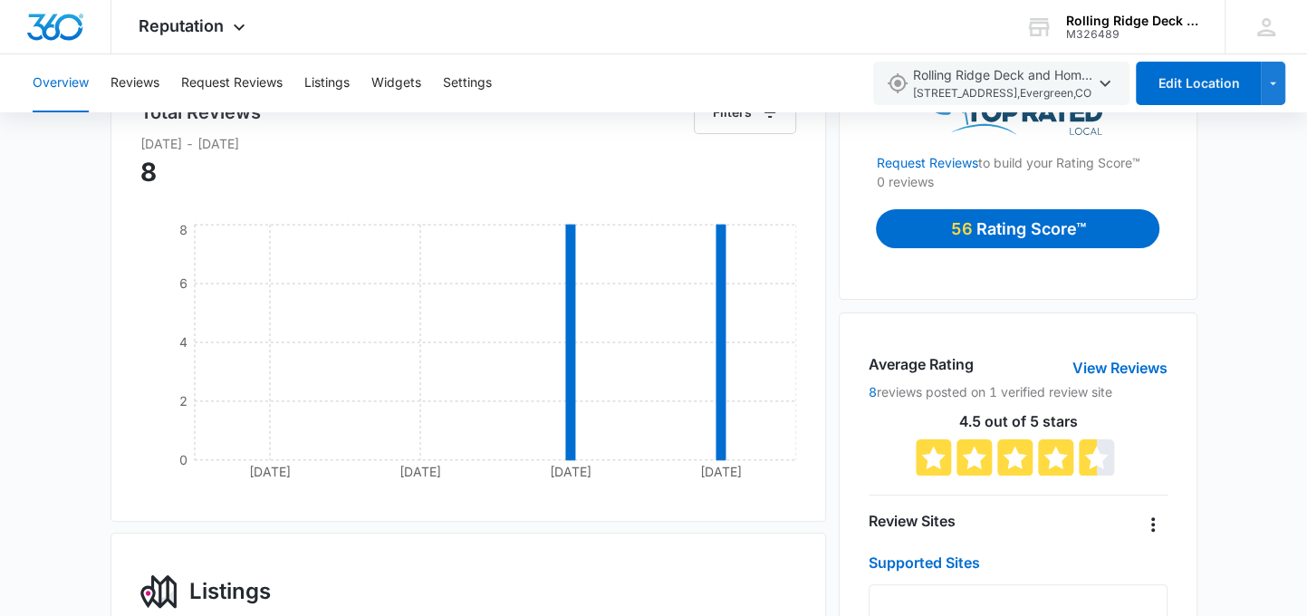
scroll to position [91, 0]
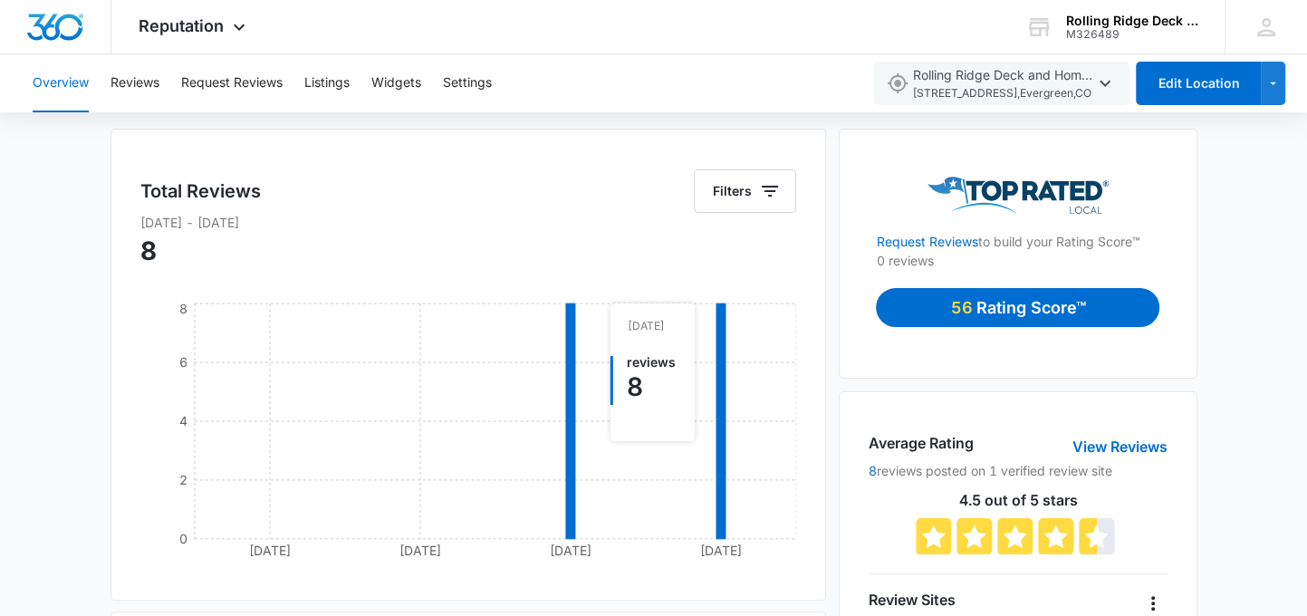
click at [682, 439] on icon "[DATE] May [DATE] [DATE] 22 0 2 4 6 8" at bounding box center [468, 435] width 657 height 272
click at [631, 371] on icon "[DATE] May [DATE] [DATE] 22 0 2 4 6 8" at bounding box center [468, 435] width 657 height 272
click at [576, 449] on icon "[DATE] May [DATE] [DATE] 22 0 2 4 6 8" at bounding box center [468, 435] width 657 height 272
click at [567, 455] on icon at bounding box center [570, 421] width 9 height 236
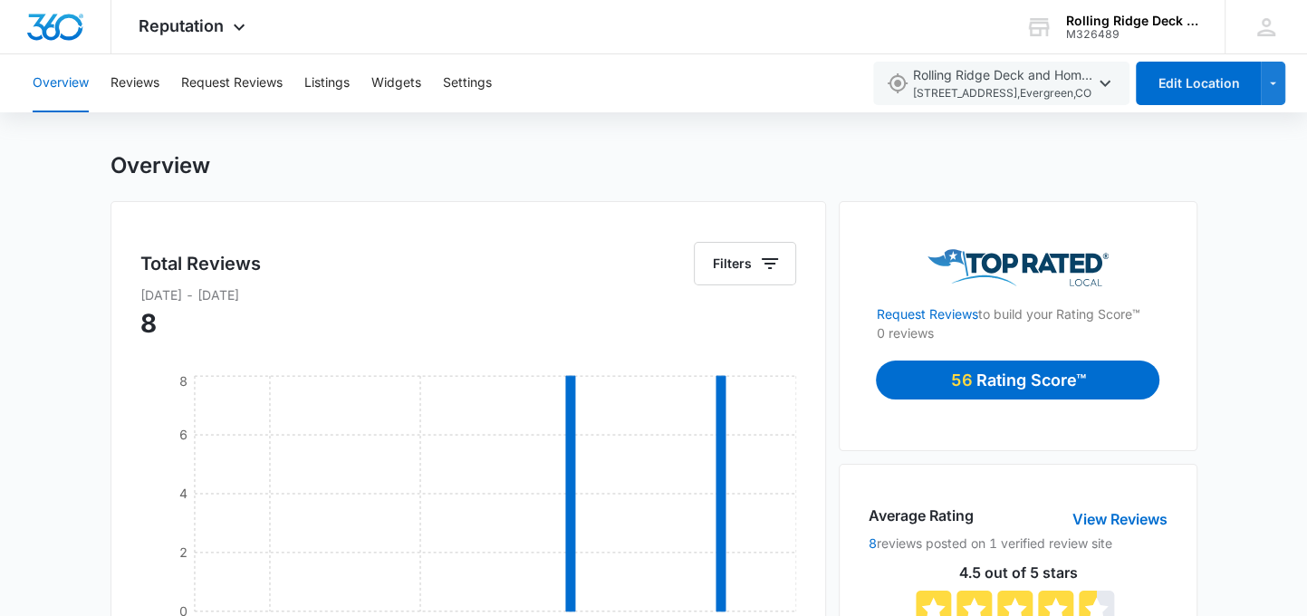
scroll to position [0, 0]
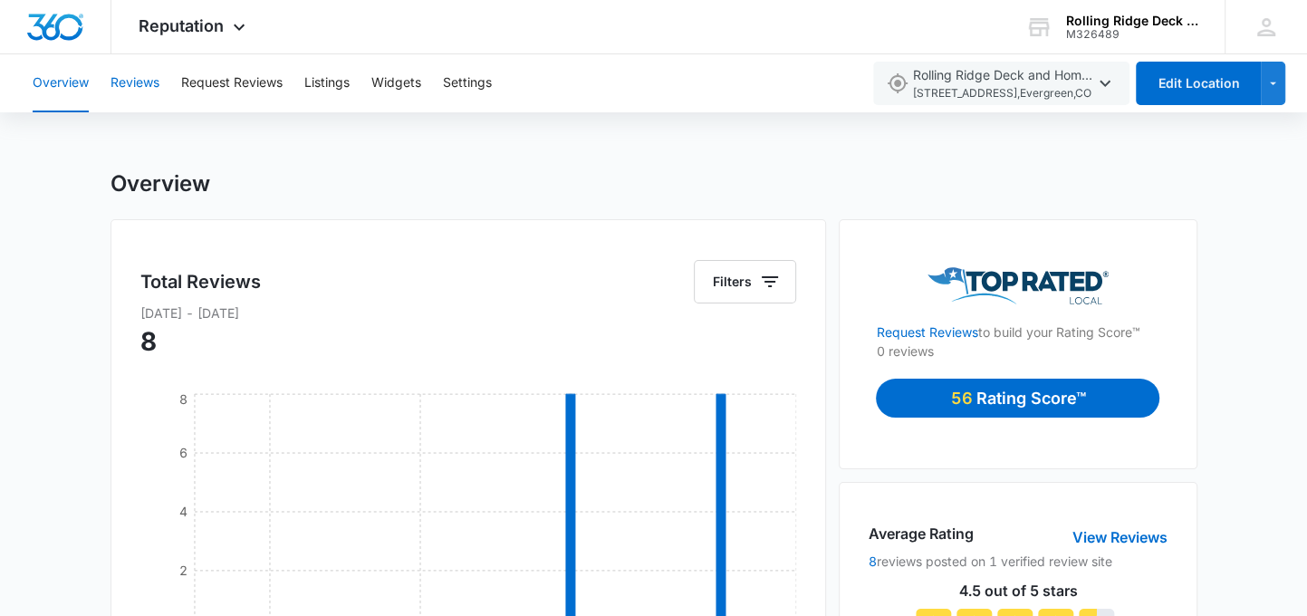
click at [140, 89] on button "Reviews" at bounding box center [135, 83] width 49 height 58
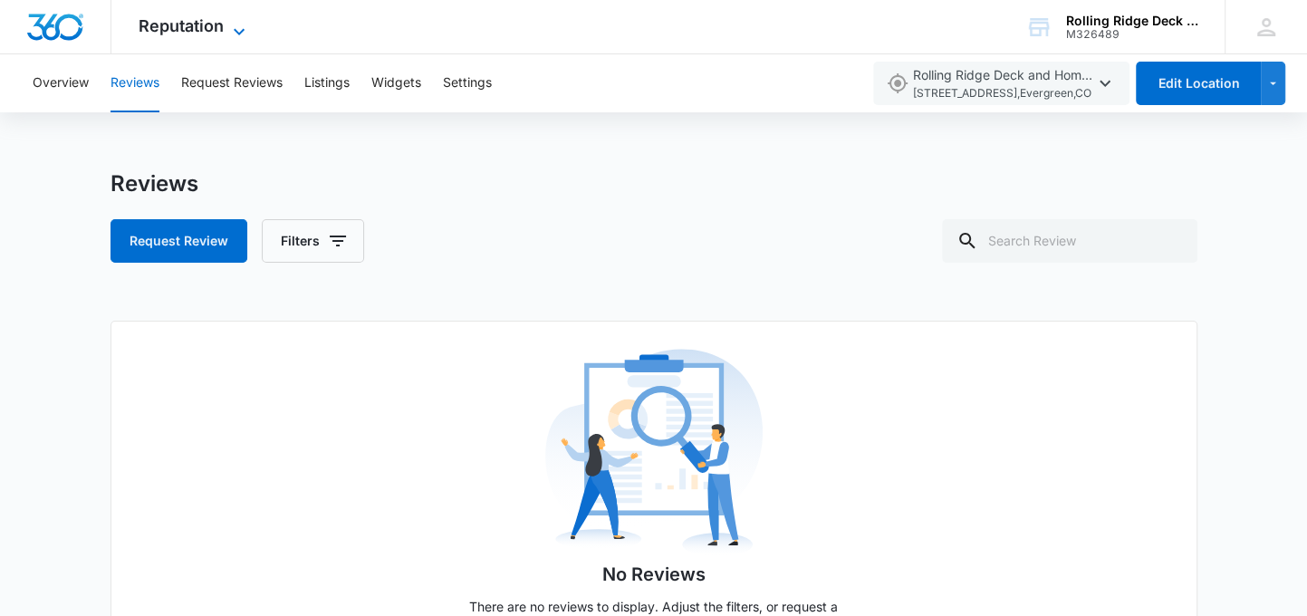
click at [164, 29] on span "Reputation" at bounding box center [181, 25] width 85 height 19
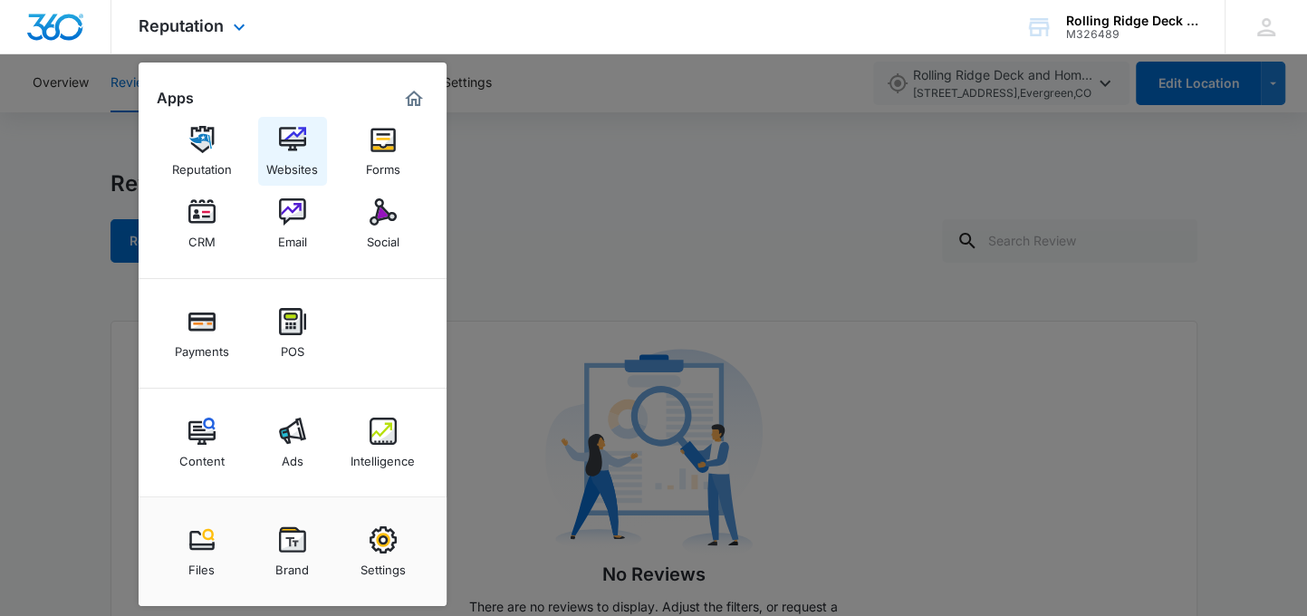
click at [276, 140] on link "Websites" at bounding box center [292, 151] width 69 height 69
